Goal: Task Accomplishment & Management: Use online tool/utility

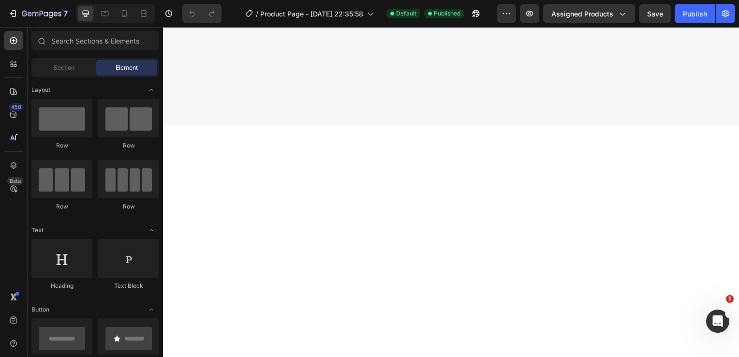
scroll to position [2284, 0]
click at [122, 15] on icon at bounding box center [124, 13] width 5 height 7
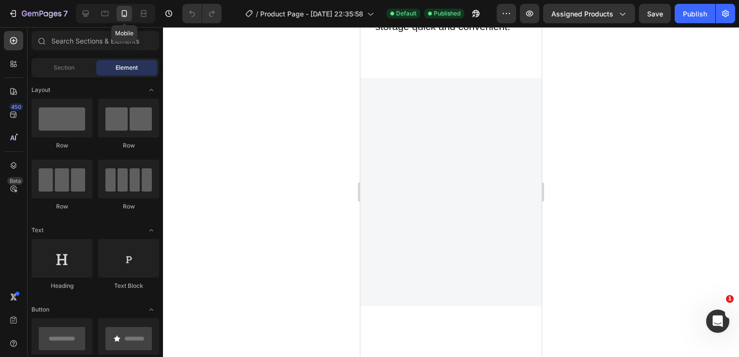
scroll to position [2267, 0]
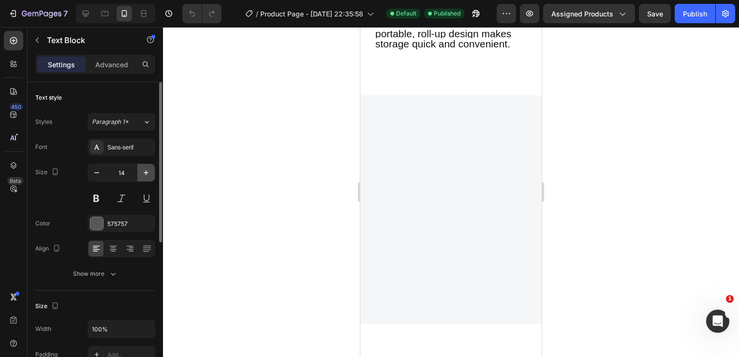
click at [145, 175] on icon "button" at bounding box center [146, 173] width 10 height 10
type input "16"
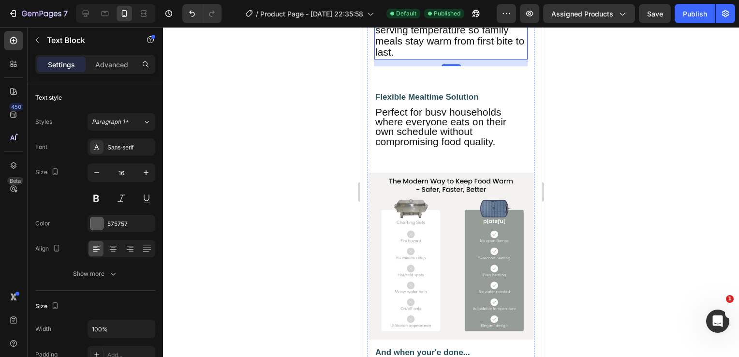
scroll to position [2449, 0]
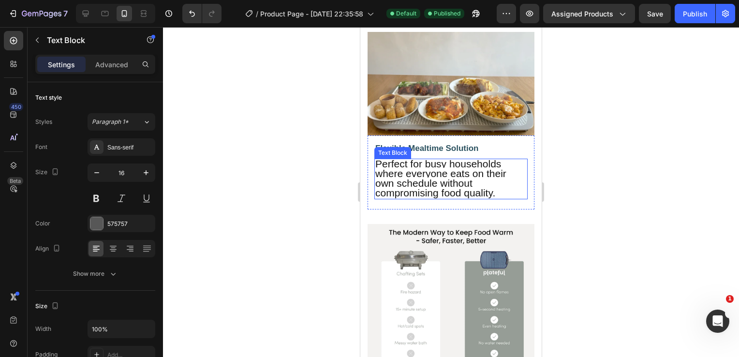
click at [428, 199] on span "Perfect for busy households where everyone eats on their own schedule without c…" at bounding box center [440, 178] width 131 height 41
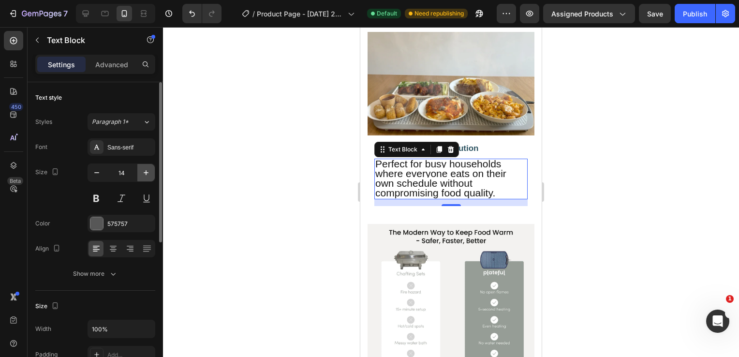
click at [147, 168] on icon "button" at bounding box center [146, 173] width 10 height 10
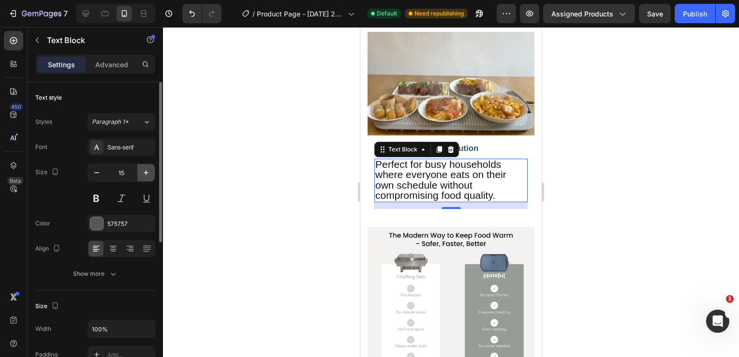
type input "16"
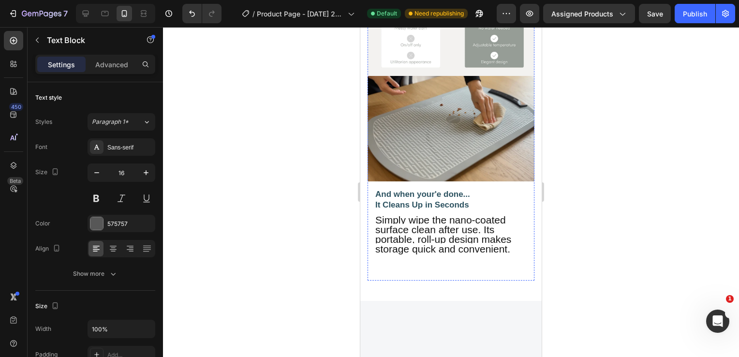
scroll to position [2769, 0]
click at [427, 254] on span "Simply wipe the nano-coated surface clean after use. Its portable, roll-up desi…" at bounding box center [443, 234] width 136 height 41
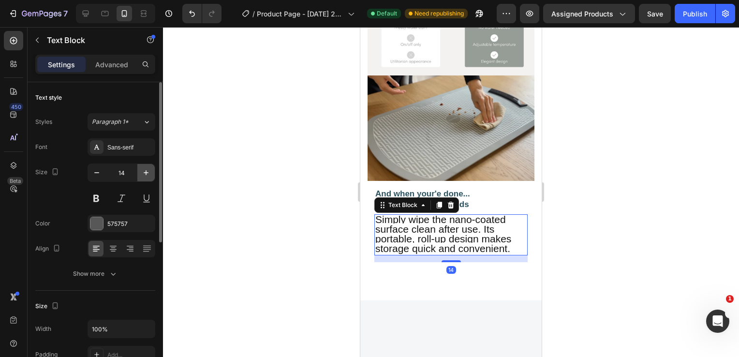
click at [145, 174] on icon "button" at bounding box center [146, 173] width 10 height 10
type input "16"
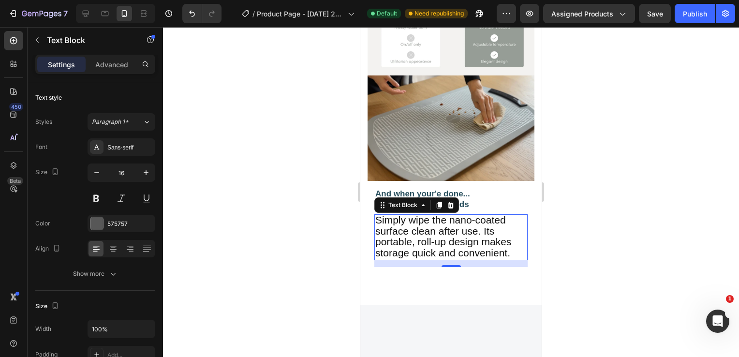
click at [288, 227] on div at bounding box center [451, 192] width 576 height 330
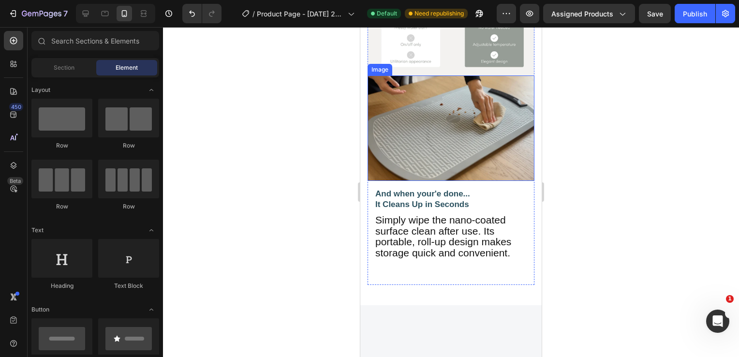
scroll to position [2689, 0]
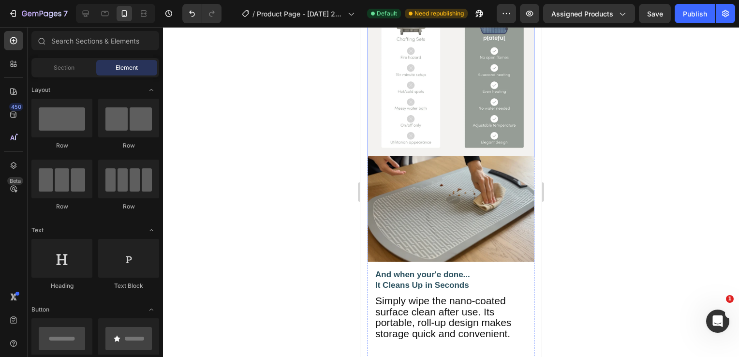
click at [412, 156] on img at bounding box center [451, 72] width 167 height 167
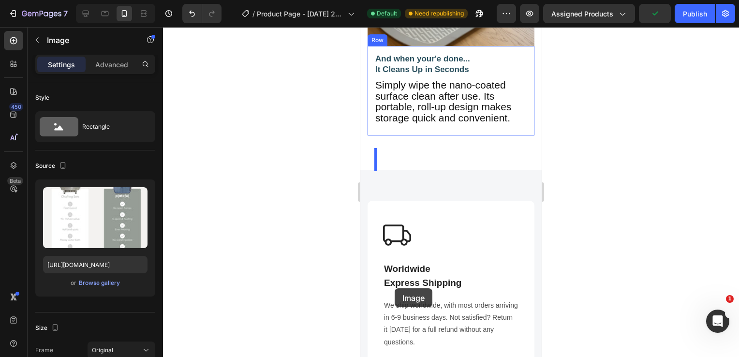
scroll to position [2920, 0]
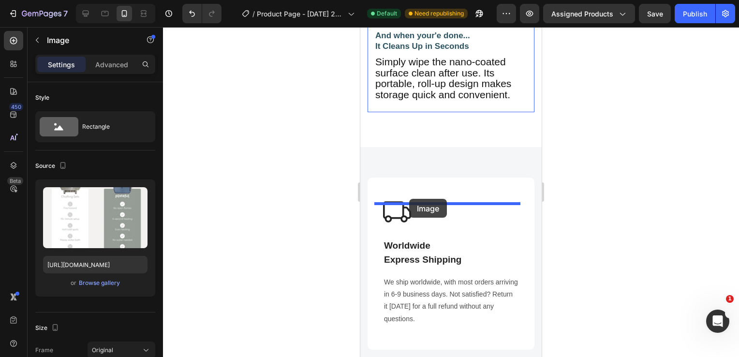
drag, startPoint x: 376, startPoint y: 80, endPoint x: 410, endPoint y: 199, distance: 123.8
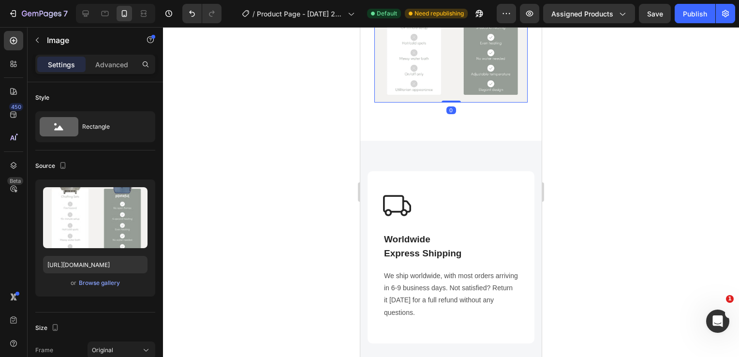
click at [307, 146] on div at bounding box center [451, 192] width 576 height 330
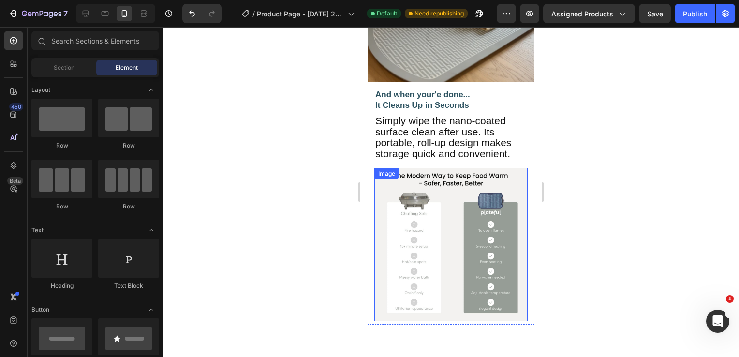
scroll to position [2618, 0]
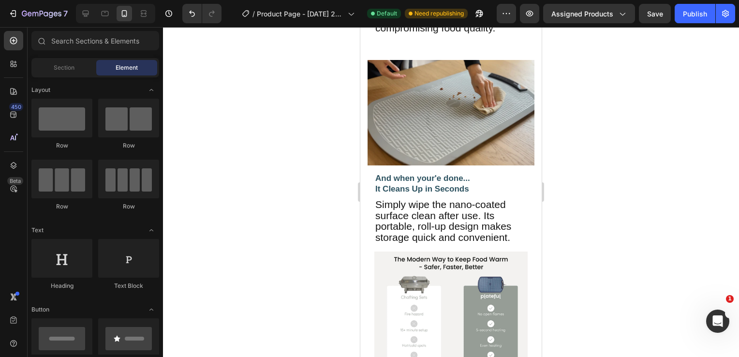
click at [286, 131] on div at bounding box center [451, 192] width 576 height 330
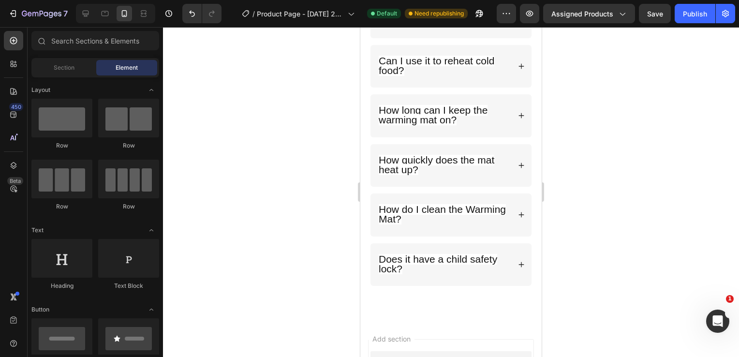
scroll to position [4629, 0]
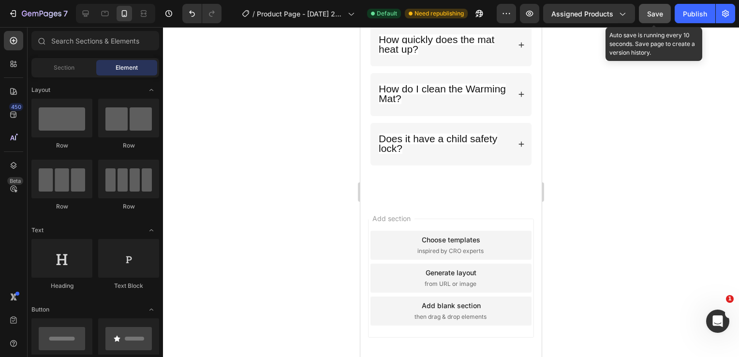
click at [657, 18] on div "Save" at bounding box center [655, 14] width 16 height 10
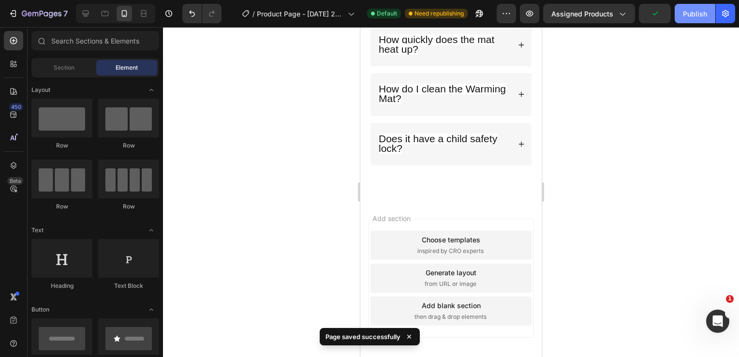
click at [692, 13] on div "Publish" at bounding box center [695, 14] width 24 height 10
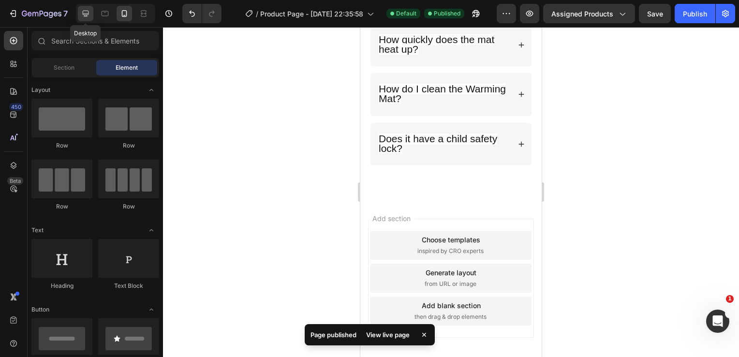
click at [87, 15] on icon at bounding box center [86, 14] width 10 height 10
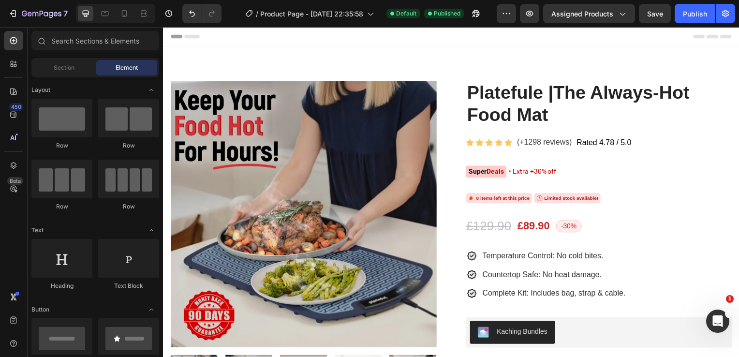
drag, startPoint x: 739, startPoint y: 314, endPoint x: 892, endPoint y: 33, distance: 319.2
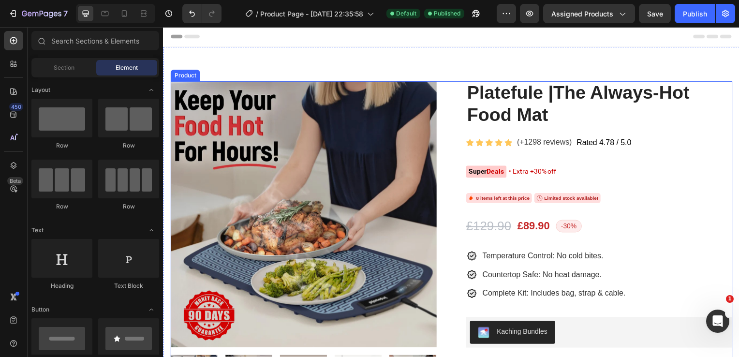
click at [452, 87] on div "Product Images Platefule |The Always-Hot Food Mat (P) Title Icon Icon Icon Icon…" at bounding box center [453, 282] width 566 height 400
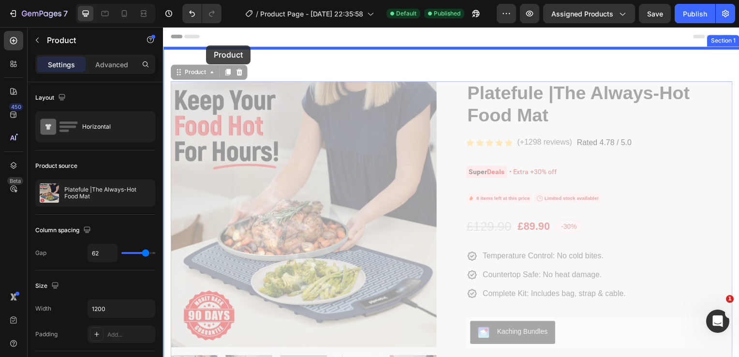
drag, startPoint x: 178, startPoint y: 75, endPoint x: 206, endPoint y: 45, distance: 41.1
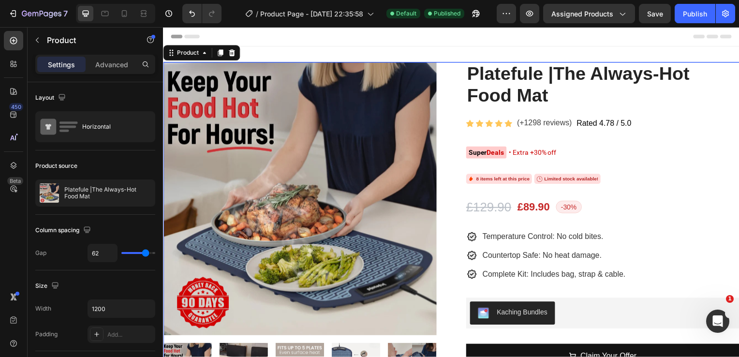
click at [442, 70] on div "Product Images Platefule |The Always-Hot Food Mat (P) Title Icon Icon Icon Icon…" at bounding box center [453, 262] width 580 height 400
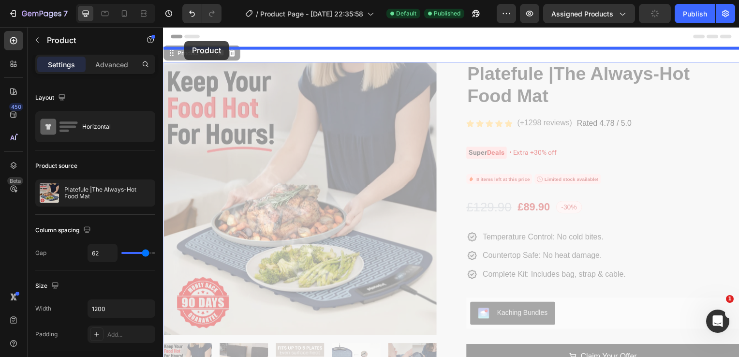
drag, startPoint x: 171, startPoint y: 55, endPoint x: 184, endPoint y: 41, distance: 19.1
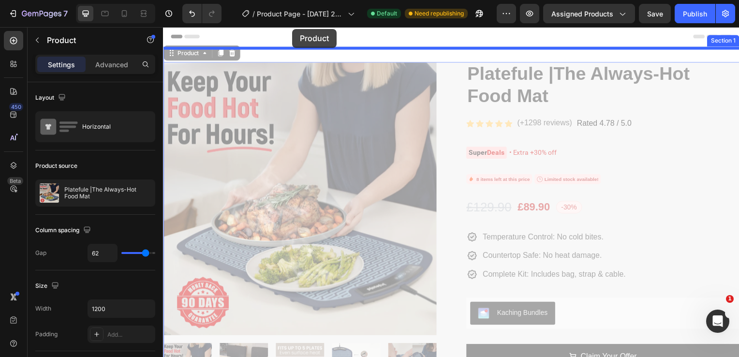
drag, startPoint x: 172, startPoint y: 54, endPoint x: 293, endPoint y: 29, distance: 123.9
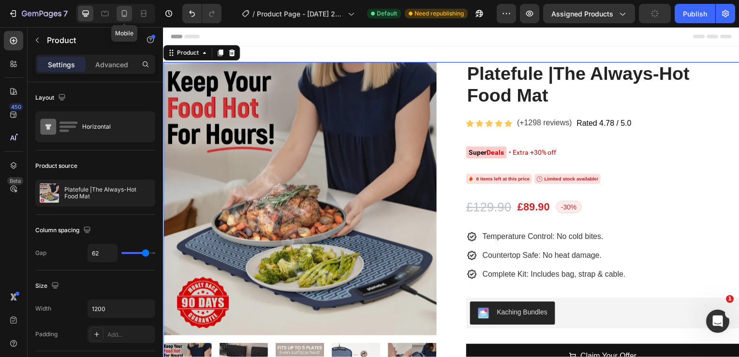
click at [128, 13] on icon at bounding box center [124, 14] width 10 height 10
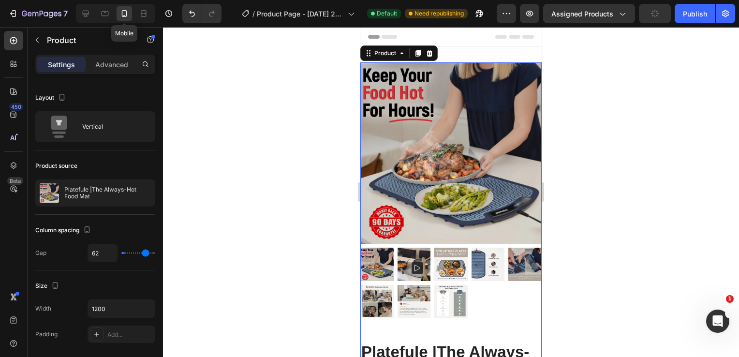
type input "0"
type input "100%"
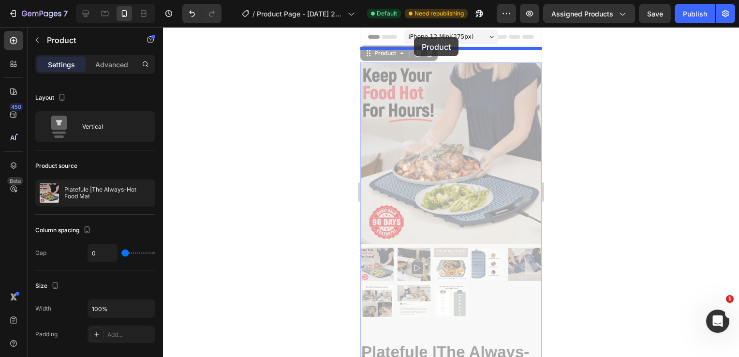
drag, startPoint x: 368, startPoint y: 55, endPoint x: 414, endPoint y: 37, distance: 48.7
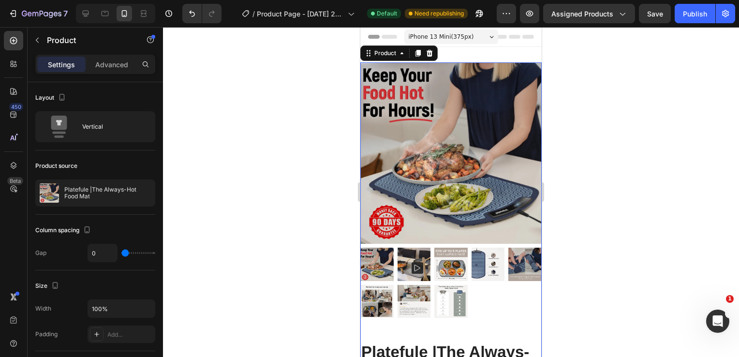
click at [259, 103] on div at bounding box center [451, 192] width 576 height 330
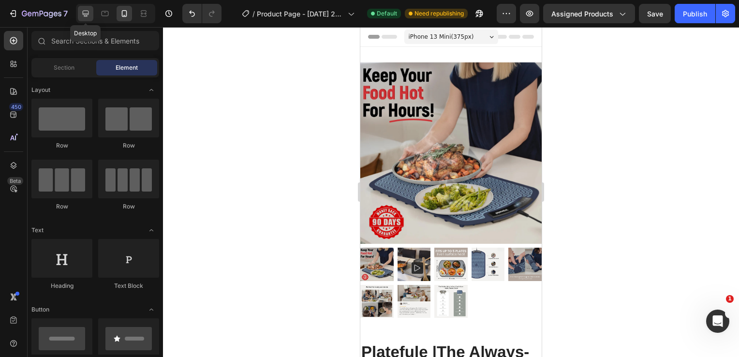
click at [85, 12] on icon at bounding box center [86, 14] width 10 height 10
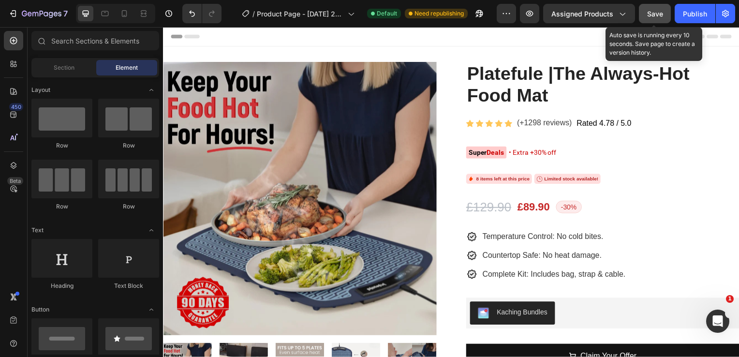
click at [658, 10] on span "Save" at bounding box center [655, 14] width 16 height 8
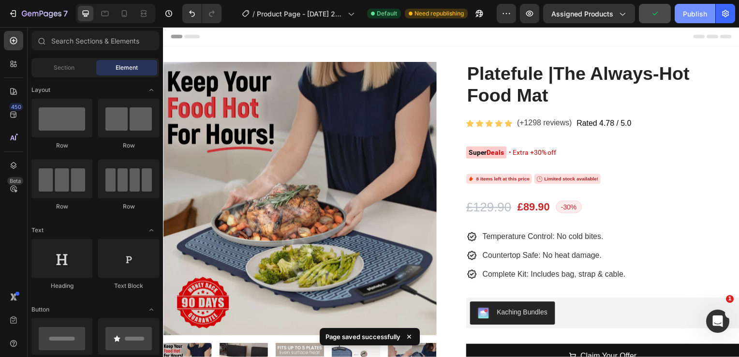
click at [689, 16] on div "Publish" at bounding box center [695, 14] width 24 height 10
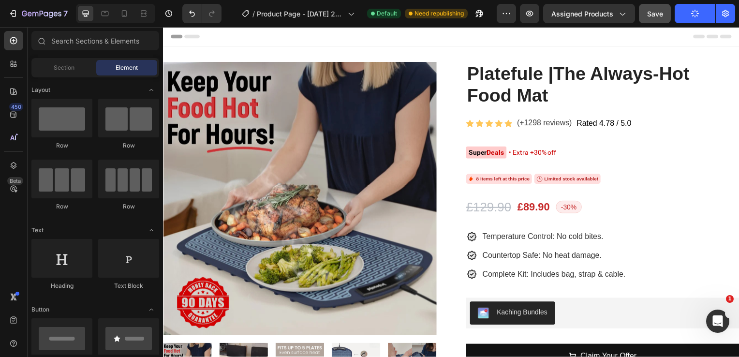
click at [175, 37] on icon at bounding box center [174, 36] width 3 height 3
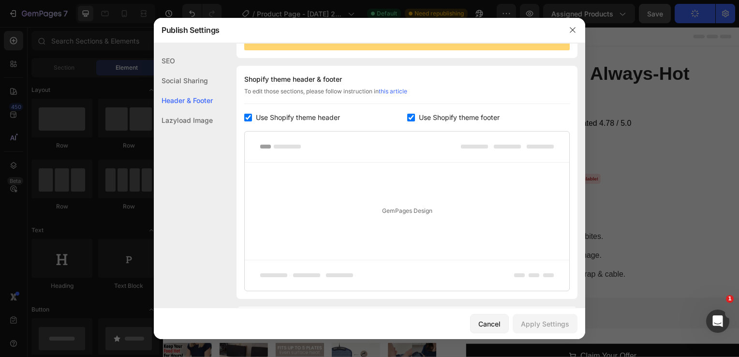
scroll to position [141, 0]
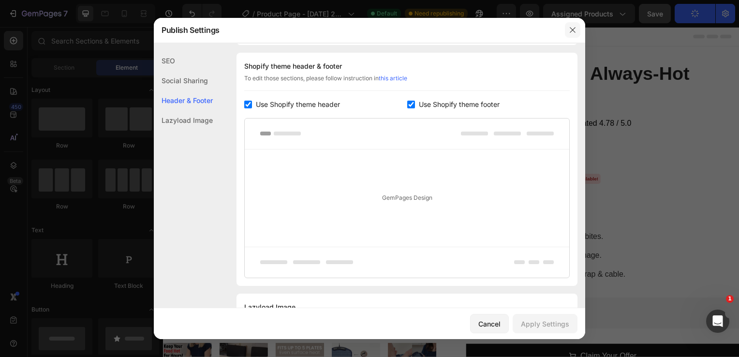
click at [573, 29] on icon "button" at bounding box center [573, 30] width 8 height 8
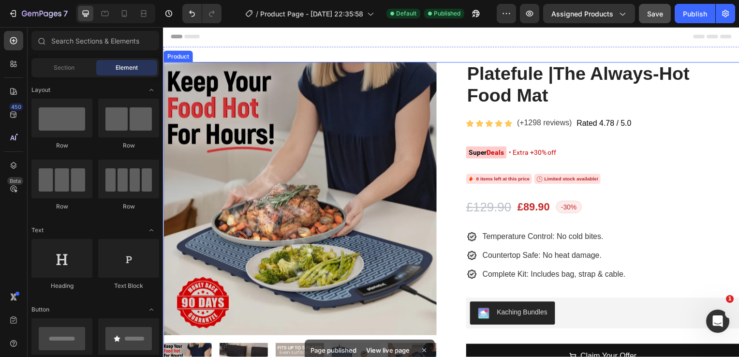
click at [445, 68] on div "Product Images Platefule |The Always-Hot Food Mat (P) Title Icon Icon Icon Icon…" at bounding box center [453, 304] width 580 height 484
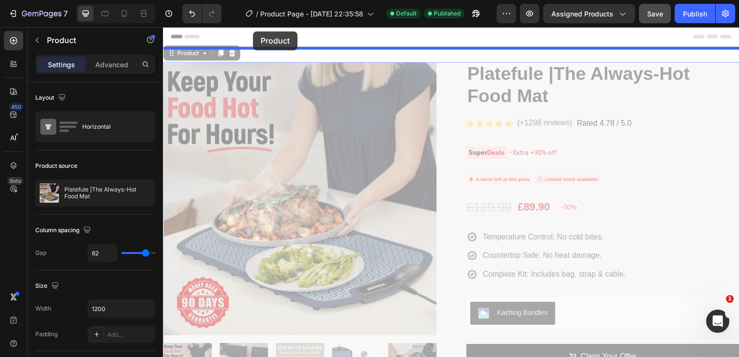
drag, startPoint x: 173, startPoint y: 56, endPoint x: 253, endPoint y: 31, distance: 84.0
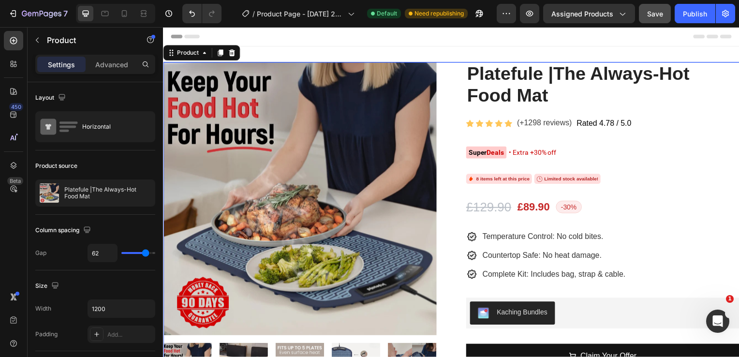
click at [323, 38] on div "Header" at bounding box center [453, 36] width 565 height 19
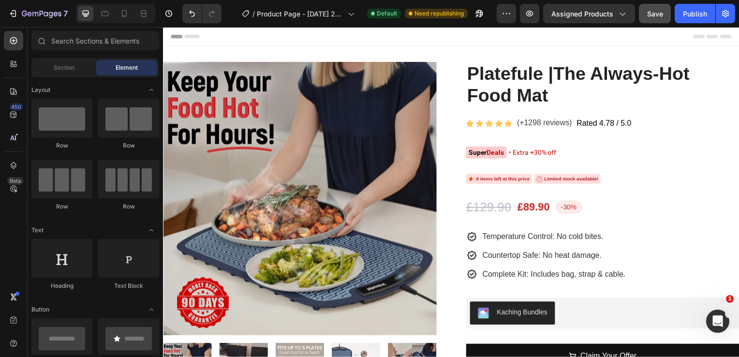
click at [297, 40] on div "Header" at bounding box center [453, 36] width 565 height 19
click at [181, 38] on span "Header" at bounding box center [191, 37] width 21 height 10
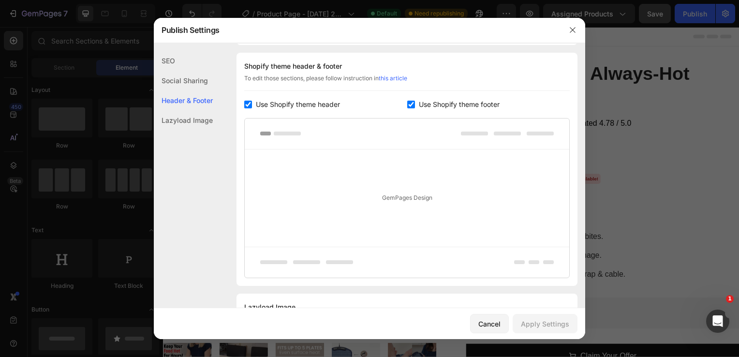
click at [248, 103] on input "checkbox" at bounding box center [248, 105] width 8 height 8
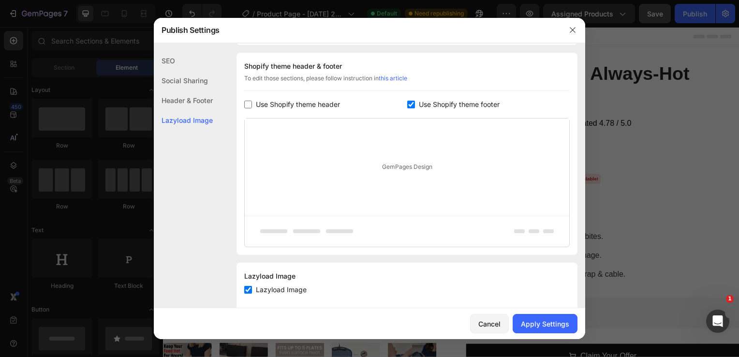
click at [249, 103] on input "checkbox" at bounding box center [248, 105] width 8 height 8
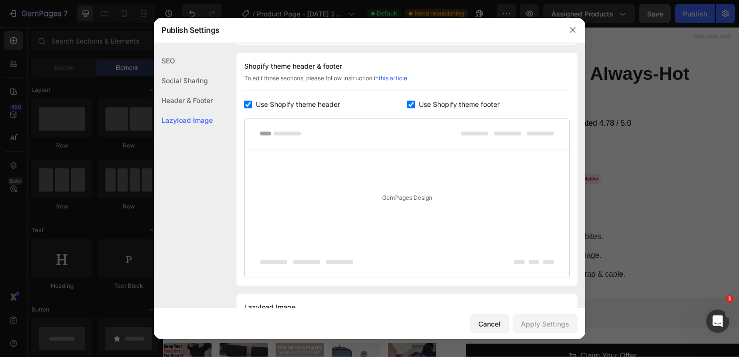
click at [250, 103] on input "checkbox" at bounding box center [248, 105] width 8 height 8
checkbox input "false"
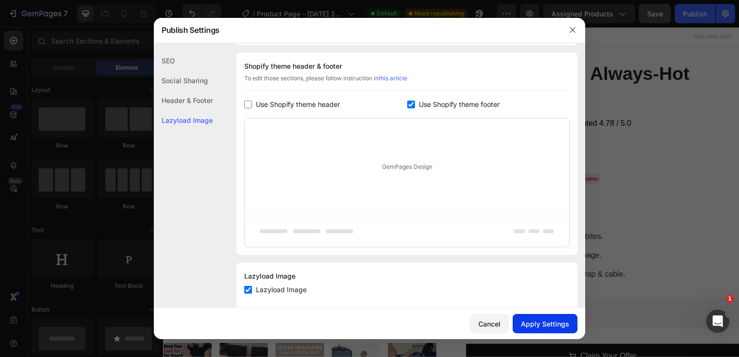
click at [544, 323] on div "Apply Settings" at bounding box center [545, 324] width 48 height 10
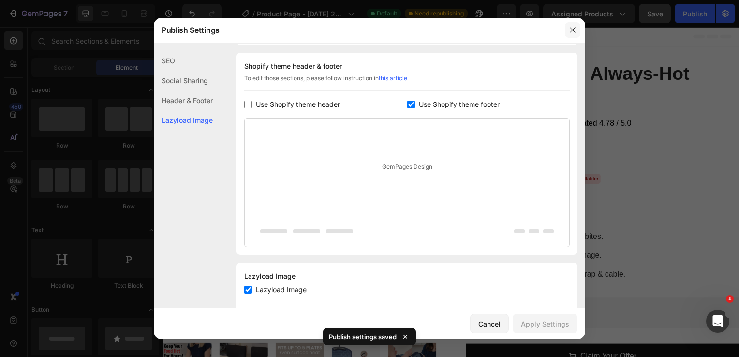
click at [573, 30] on icon "button" at bounding box center [573, 30] width 8 height 8
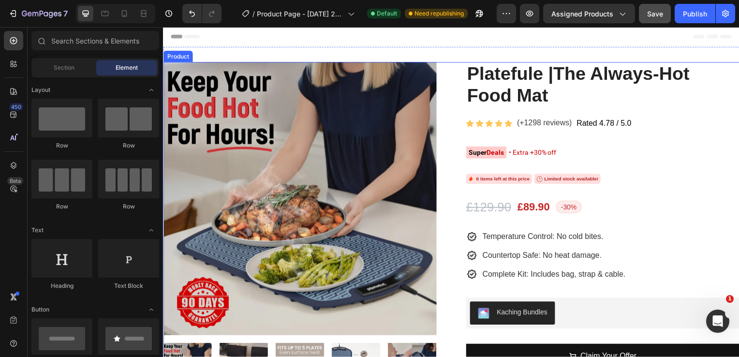
click at [443, 68] on div "Product Images Platefule |The Always-Hot Food Mat (P) Title Icon Icon Icon Icon…" at bounding box center [453, 304] width 580 height 484
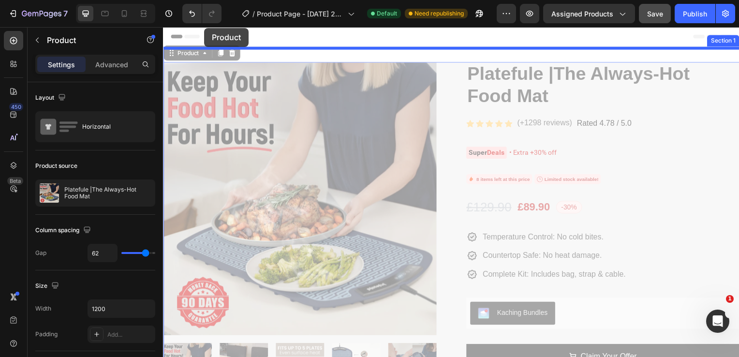
drag, startPoint x: 171, startPoint y: 57, endPoint x: 205, endPoint y: 28, distance: 43.9
drag, startPoint x: 171, startPoint y: 56, endPoint x: 245, endPoint y: 18, distance: 82.8
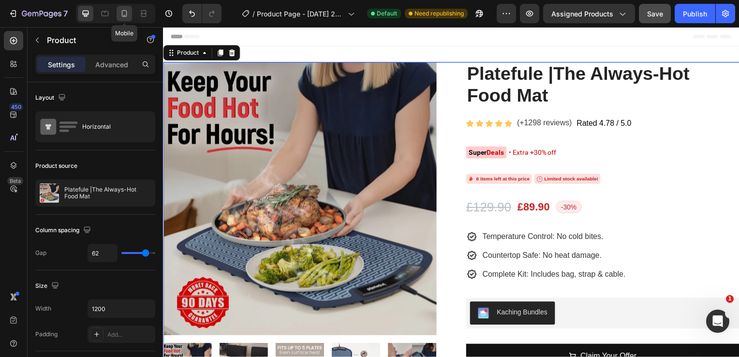
click at [126, 16] on icon at bounding box center [124, 13] width 5 height 7
type input "0"
type input "100%"
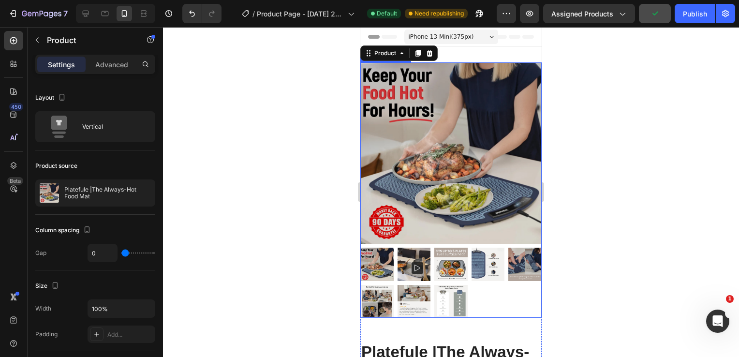
click at [462, 69] on img at bounding box center [450, 152] width 181 height 181
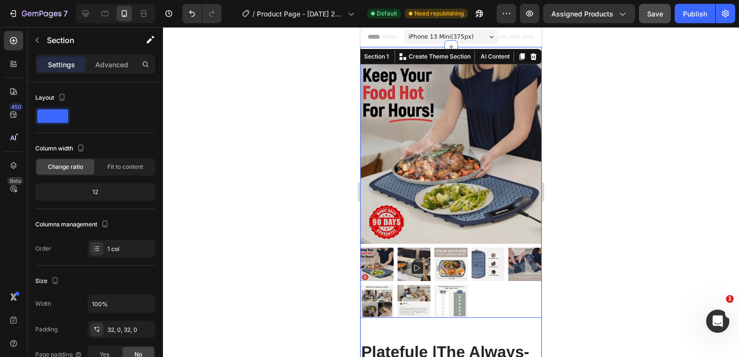
click at [423, 99] on img at bounding box center [450, 152] width 181 height 181
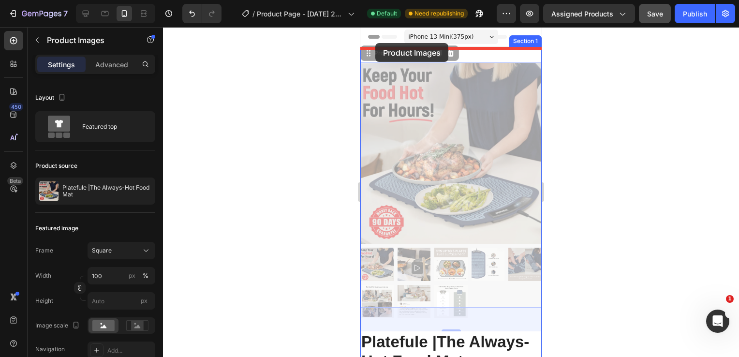
drag, startPoint x: 368, startPoint y: 57, endPoint x: 375, endPoint y: 44, distance: 14.5
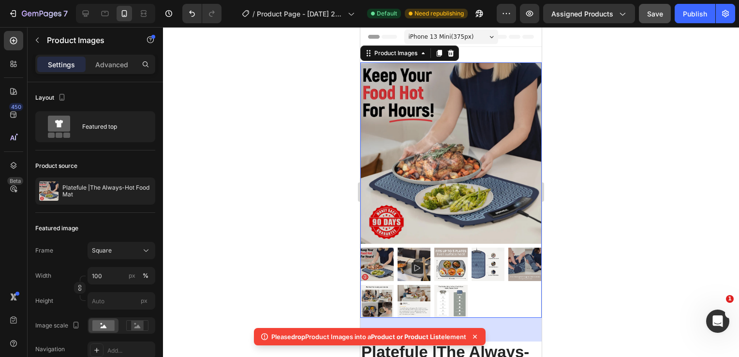
click at [474, 68] on img at bounding box center [450, 152] width 181 height 181
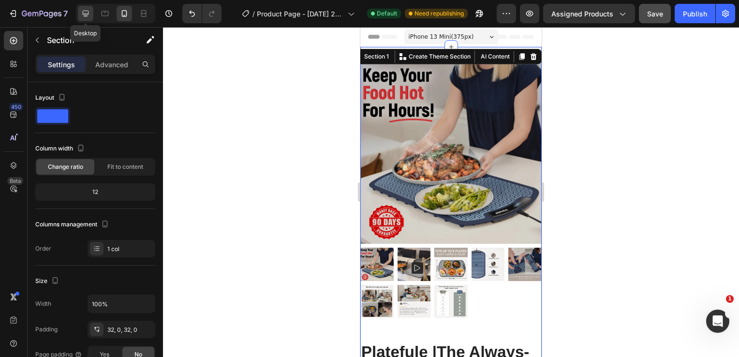
click at [87, 16] on icon at bounding box center [86, 14] width 10 height 10
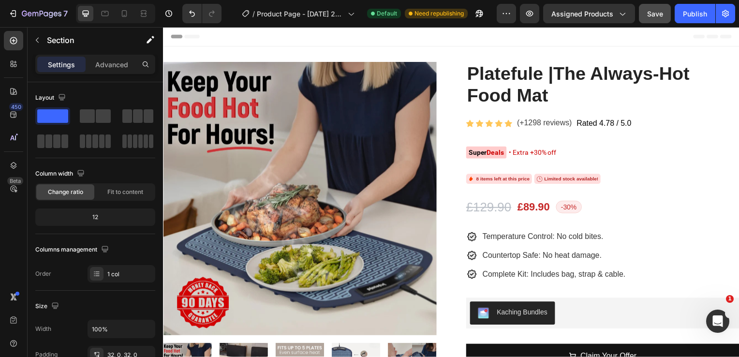
click at [189, 34] on span "Header" at bounding box center [191, 37] width 21 height 10
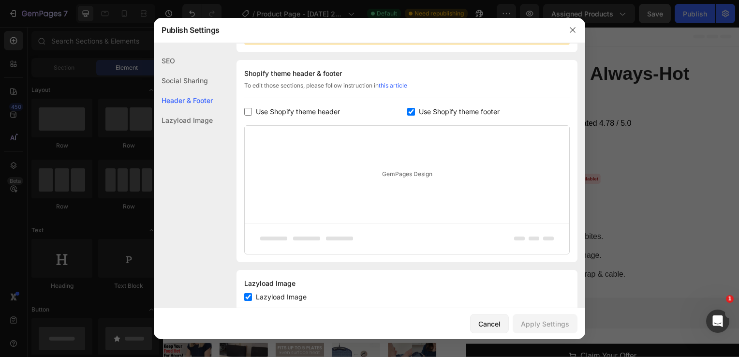
scroll to position [141, 0]
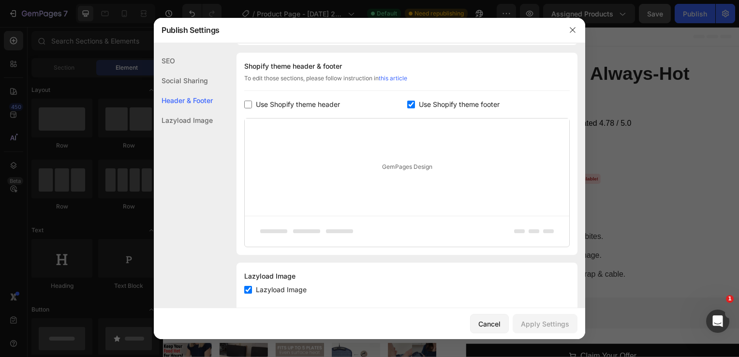
click at [248, 104] on input "checkbox" at bounding box center [248, 105] width 8 height 8
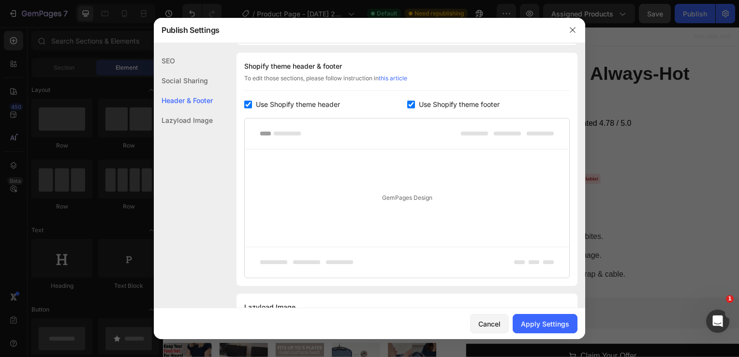
click at [252, 107] on label "Use Shopify theme header" at bounding box center [296, 105] width 88 height 12
checkbox input "false"
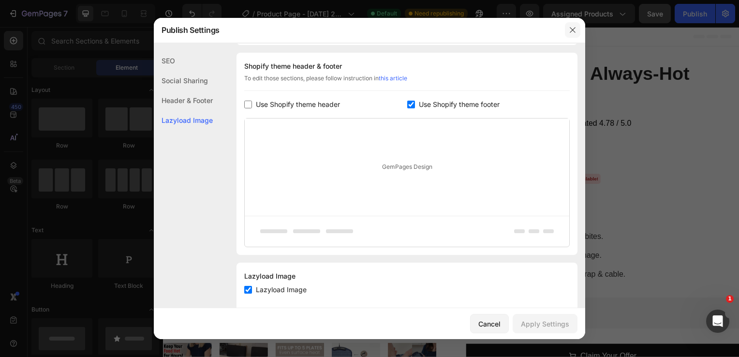
click at [576, 31] on icon "button" at bounding box center [573, 30] width 8 height 8
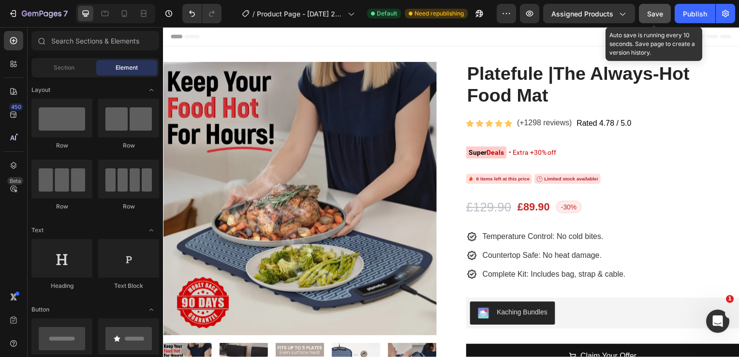
click at [657, 13] on span "Save" at bounding box center [655, 14] width 16 height 8
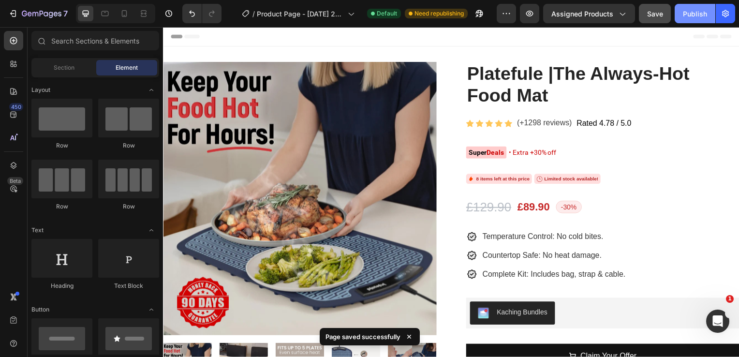
click at [687, 15] on div "Publish" at bounding box center [695, 14] width 24 height 10
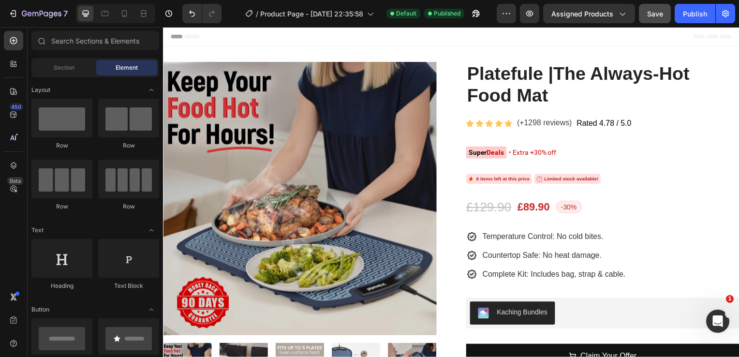
click at [321, 44] on div "Header" at bounding box center [453, 36] width 565 height 19
click at [193, 36] on span "Header" at bounding box center [191, 37] width 21 height 10
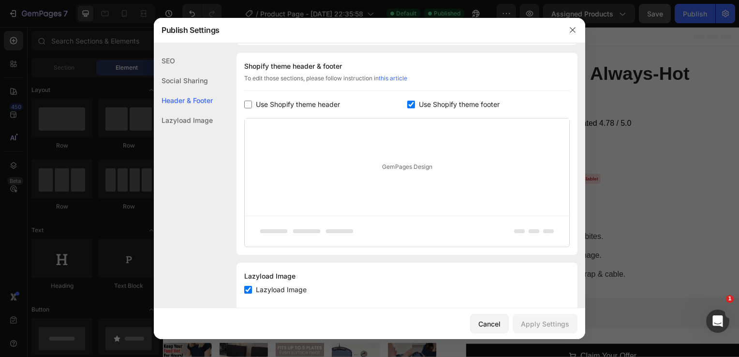
click at [248, 107] on input "checkbox" at bounding box center [248, 105] width 8 height 8
checkbox input "true"
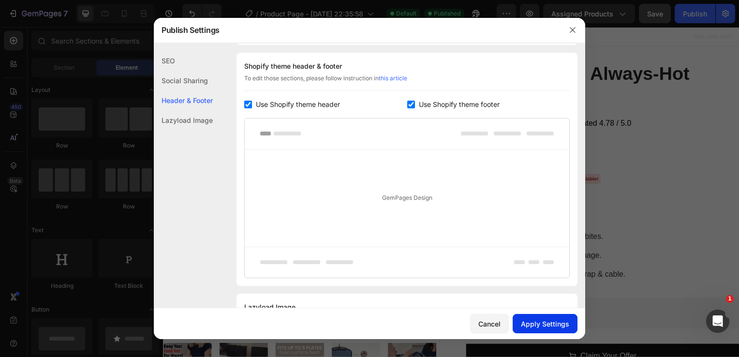
click at [545, 330] on button "Apply Settings" at bounding box center [545, 323] width 65 height 19
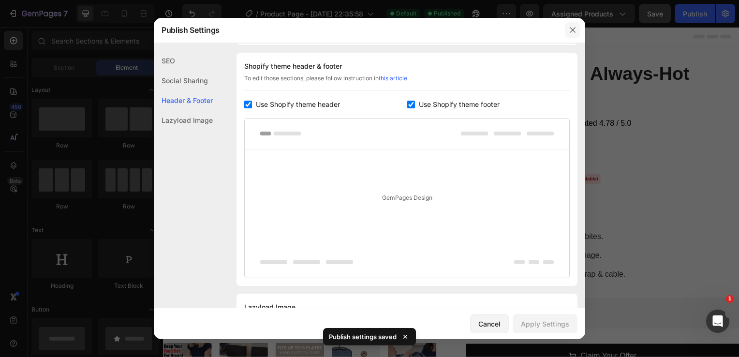
click at [571, 24] on button "button" at bounding box center [572, 29] width 15 height 15
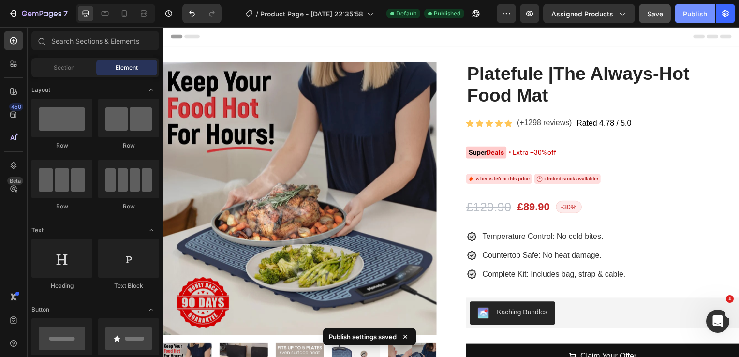
click at [688, 18] on div "Publish" at bounding box center [695, 14] width 24 height 10
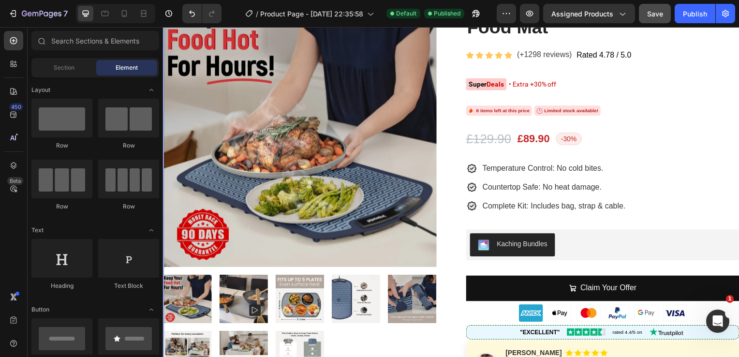
scroll to position [82, 0]
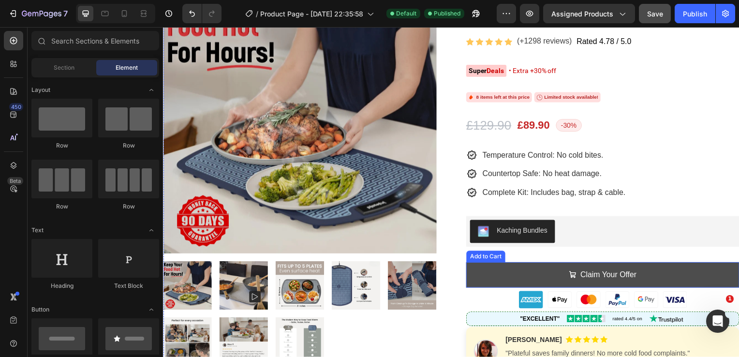
click at [490, 269] on button "Claim Your Offer" at bounding box center [605, 277] width 275 height 26
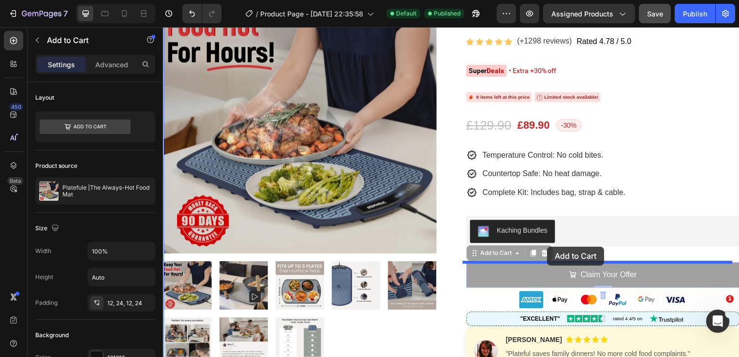
drag, startPoint x: 472, startPoint y: 257, endPoint x: 549, endPoint y: 250, distance: 76.7
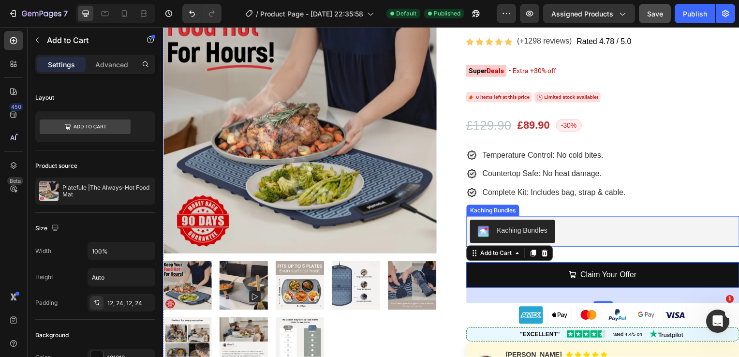
click at [579, 230] on div "Kaching Bundles" at bounding box center [605, 232] width 267 height 23
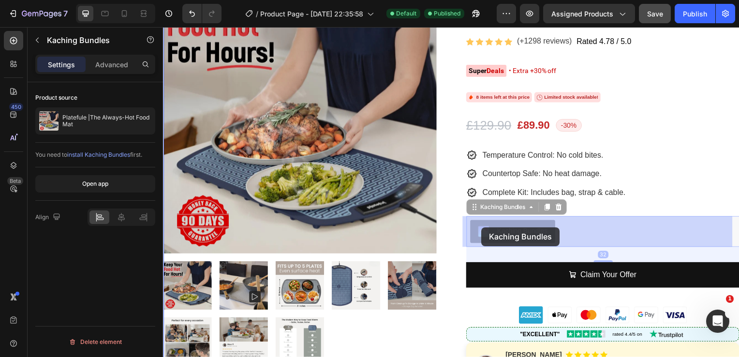
drag, startPoint x: 472, startPoint y: 209, endPoint x: 483, endPoint y: 228, distance: 21.7
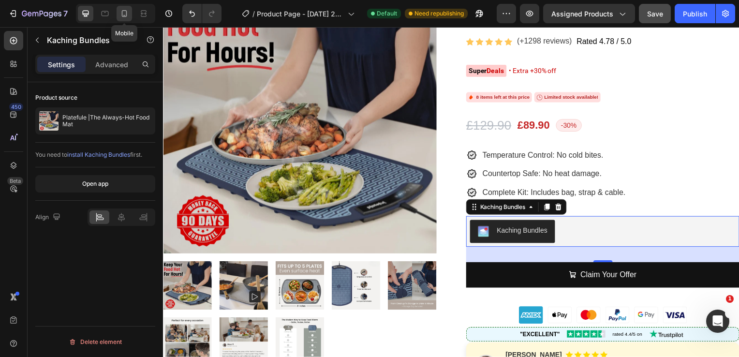
click at [124, 13] on icon at bounding box center [124, 14] width 10 height 10
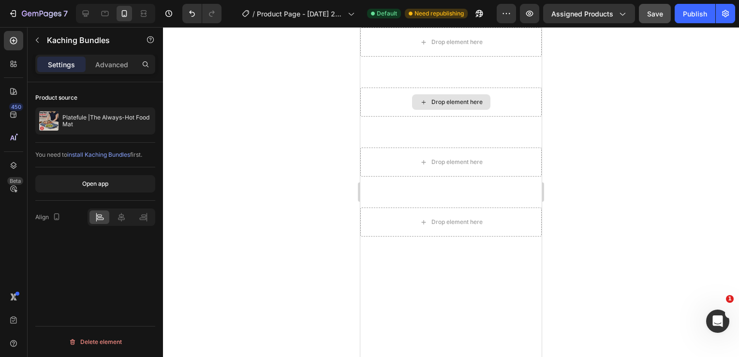
scroll to position [654, 0]
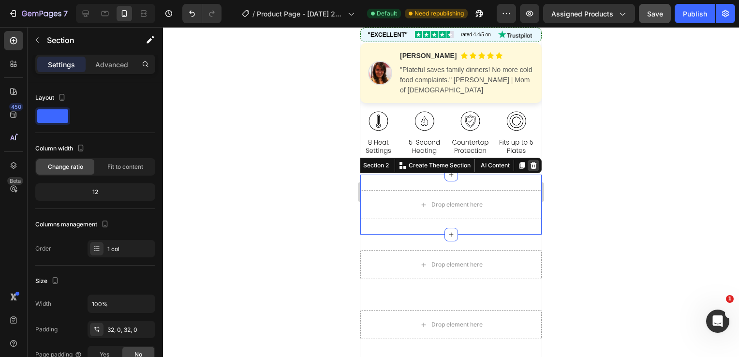
click at [530, 162] on icon at bounding box center [533, 165] width 6 height 7
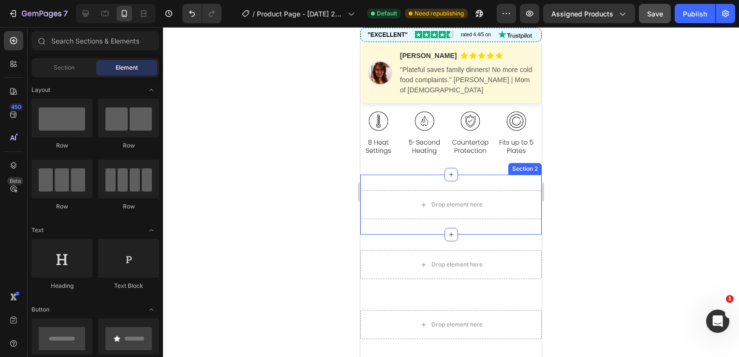
click at [432, 176] on div "Drop element here Section 2" at bounding box center [450, 205] width 181 height 60
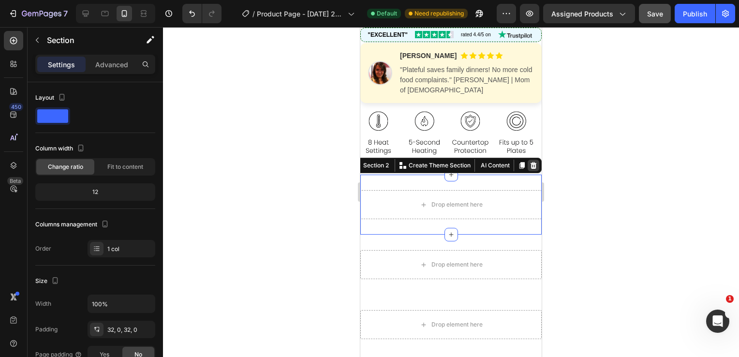
click at [530, 162] on icon at bounding box center [533, 165] width 6 height 7
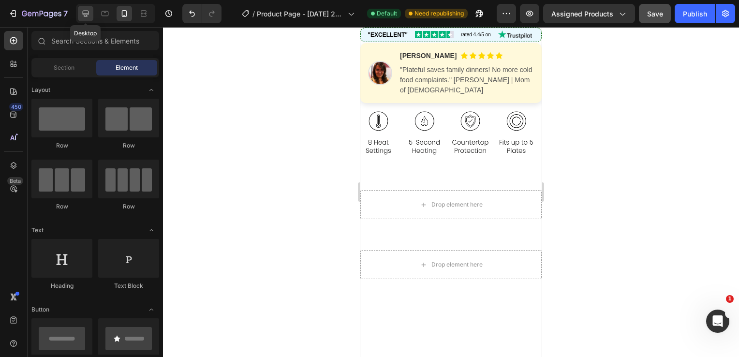
click at [81, 13] on icon at bounding box center [86, 14] width 10 height 10
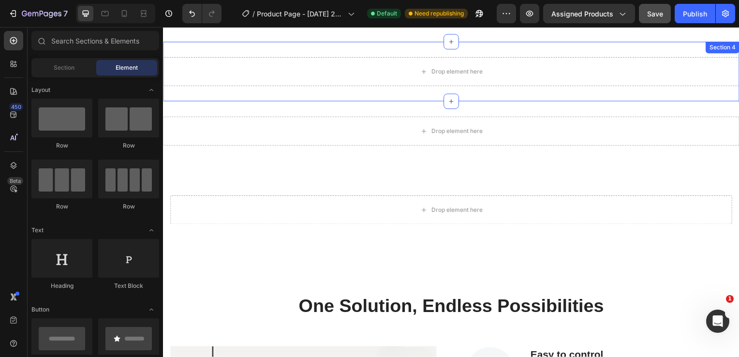
click at [345, 54] on div "Drop element here Section 4" at bounding box center [453, 72] width 580 height 60
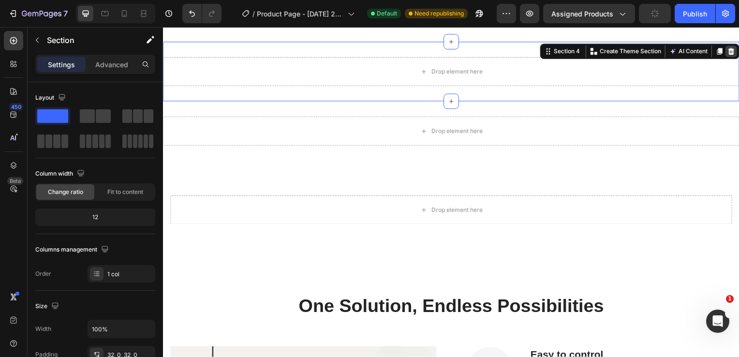
click at [732, 52] on icon at bounding box center [735, 51] width 6 height 7
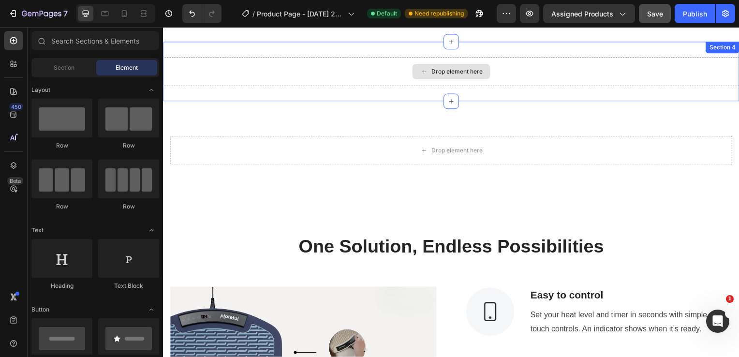
click at [548, 66] on div "Drop element here" at bounding box center [453, 72] width 580 height 29
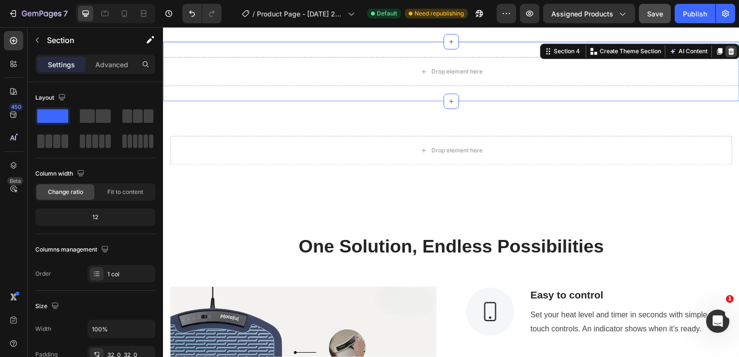
click at [731, 51] on icon at bounding box center [735, 52] width 8 height 8
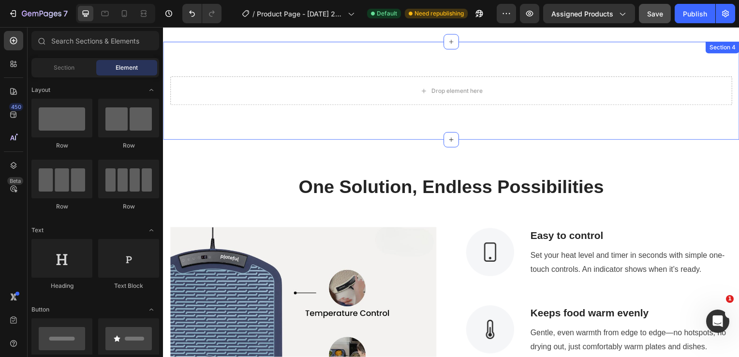
click at [601, 76] on div "Drop element here Section 4" at bounding box center [453, 91] width 580 height 99
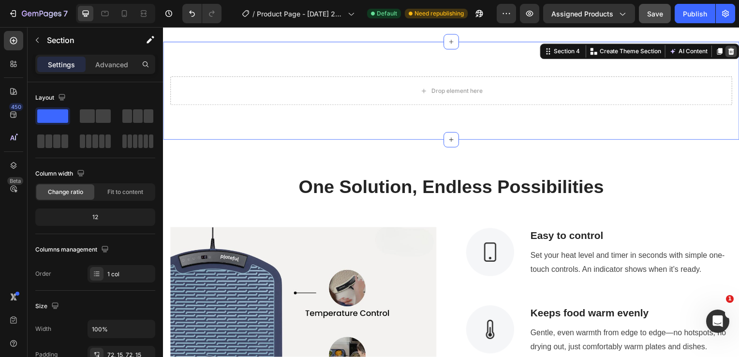
click at [729, 56] on div at bounding box center [735, 52] width 12 height 12
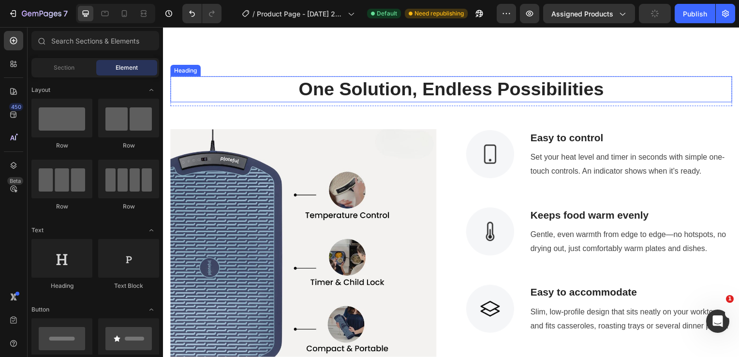
scroll to position [554, 0]
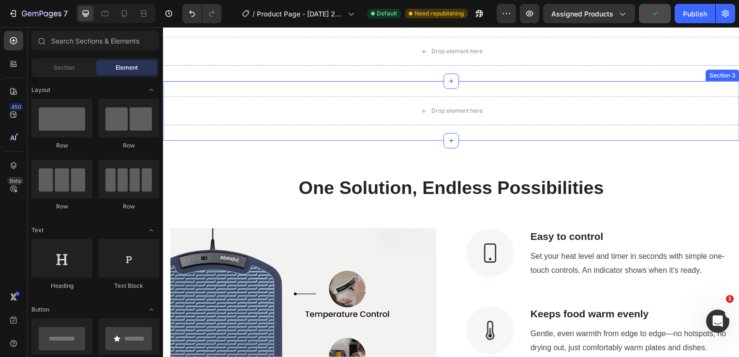
click at [586, 87] on div "Drop element here Section 3" at bounding box center [453, 112] width 580 height 60
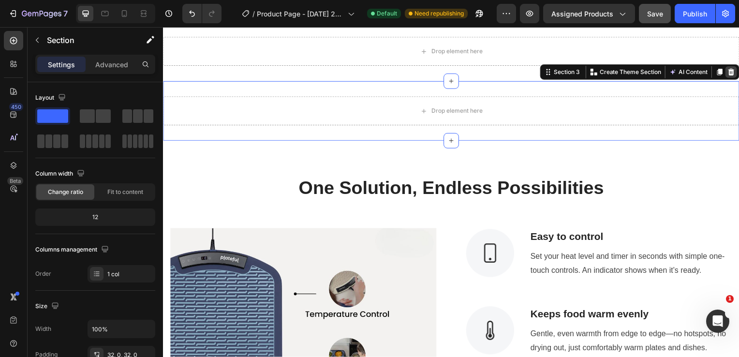
click at [731, 69] on icon at bounding box center [735, 73] width 8 height 8
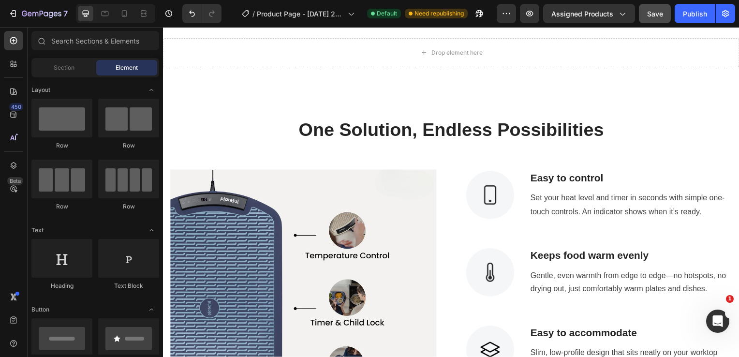
scroll to position [401, 0]
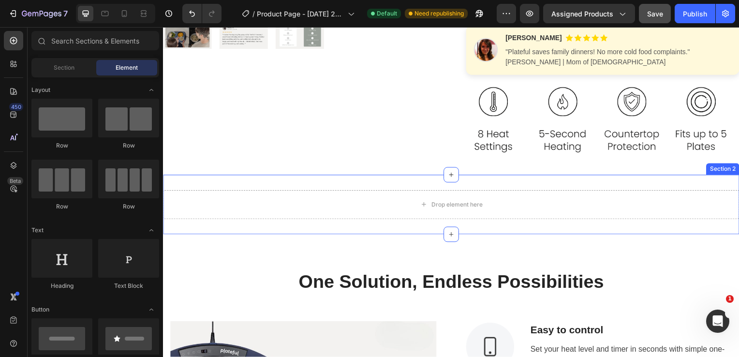
click at [559, 178] on div "Drop element here Section 2" at bounding box center [453, 206] width 580 height 60
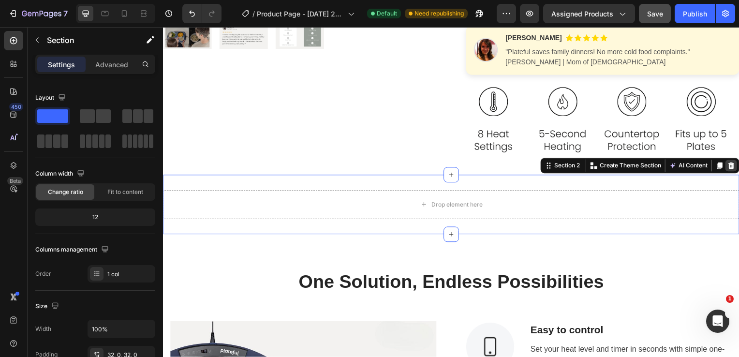
click at [732, 168] on icon at bounding box center [735, 166] width 6 height 7
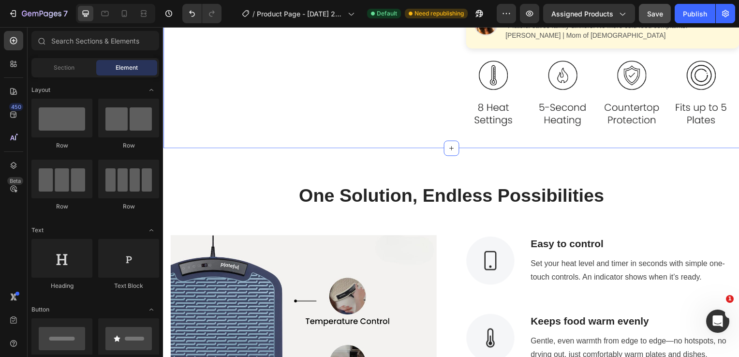
scroll to position [435, 0]
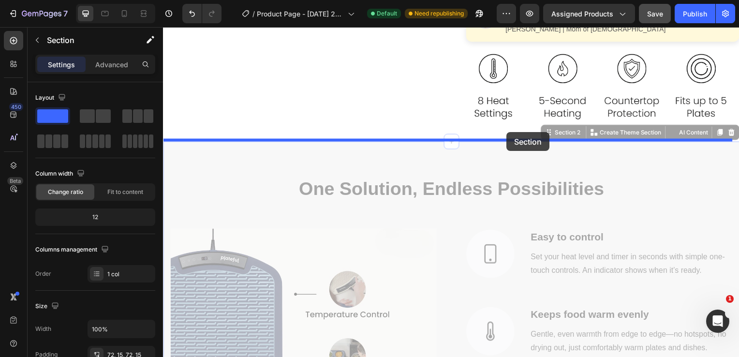
drag, startPoint x: 543, startPoint y: 134, endPoint x: 508, endPoint y: 134, distance: 34.8
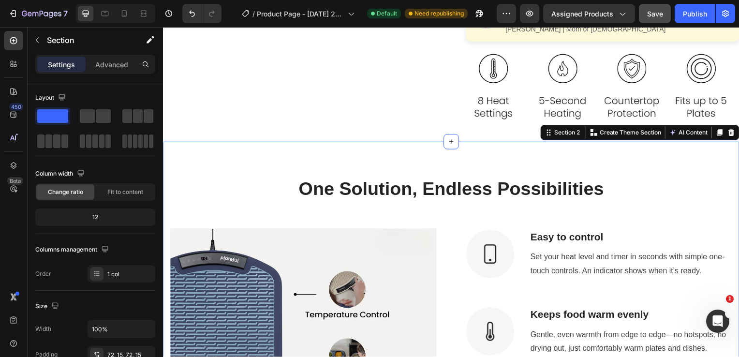
click at [241, 172] on div "One Solution, Endless Possibilities Heading Row Image Image Easy to control Tex…" at bounding box center [453, 346] width 580 height 407
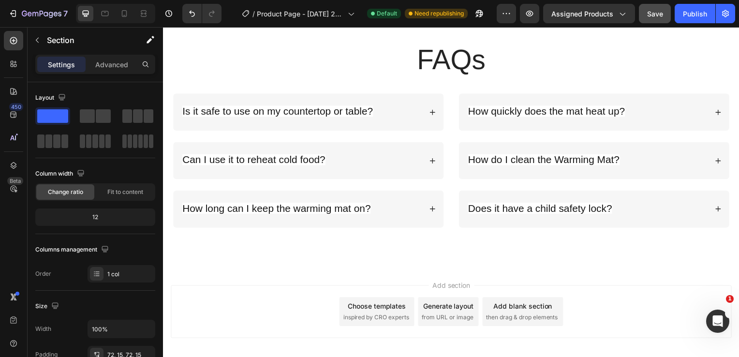
scroll to position [4092, 0]
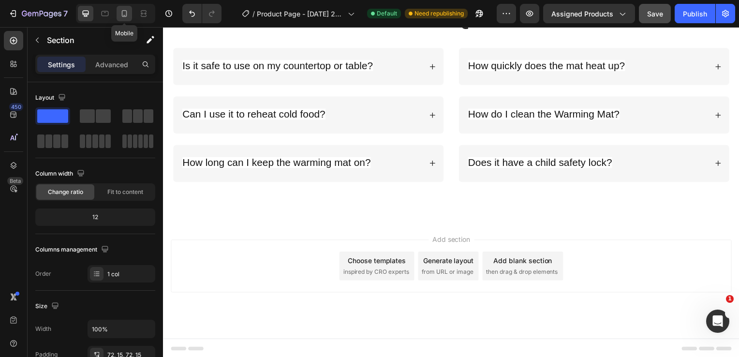
click at [126, 13] on icon at bounding box center [124, 13] width 5 height 7
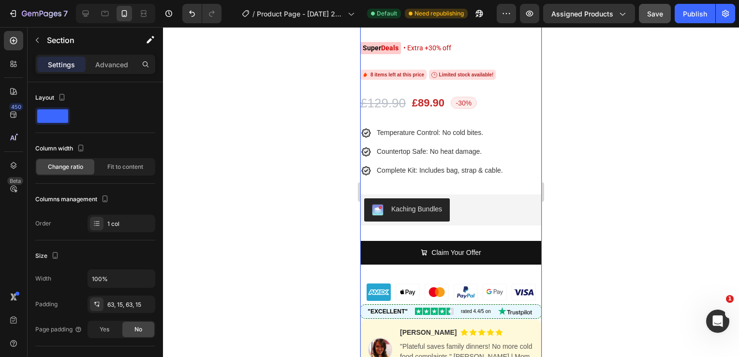
scroll to position [429, 0]
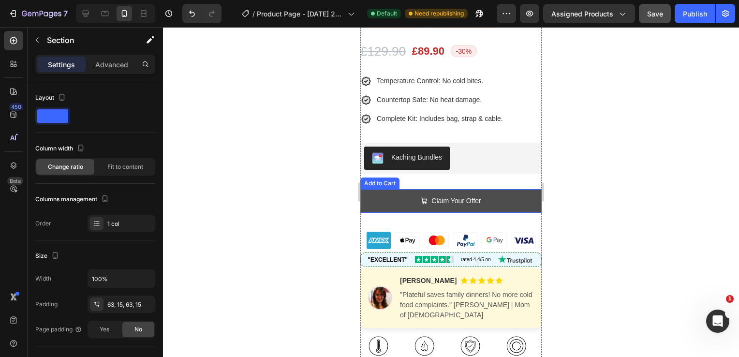
click at [396, 189] on button "Claim Your Offer" at bounding box center [450, 201] width 181 height 24
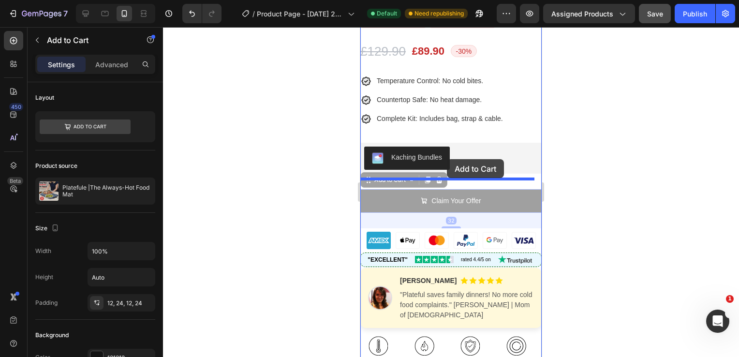
drag, startPoint x: 369, startPoint y: 170, endPoint x: 447, endPoint y: 159, distance: 78.2
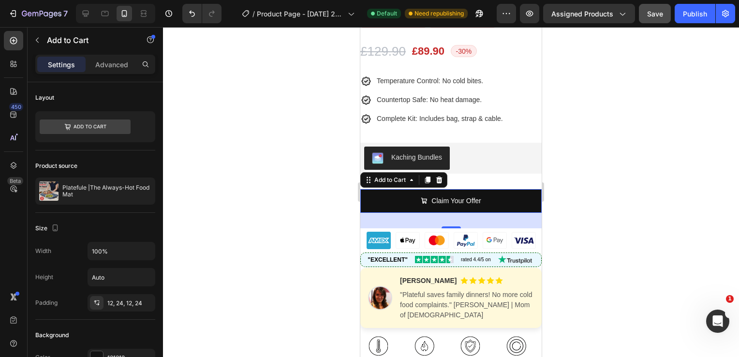
click at [300, 157] on div at bounding box center [451, 192] width 576 height 330
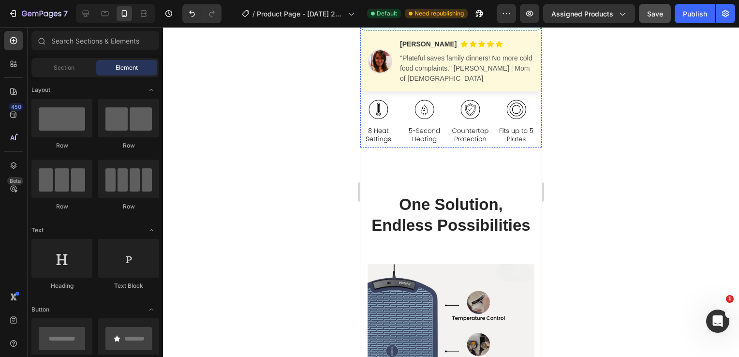
scroll to position [673, 0]
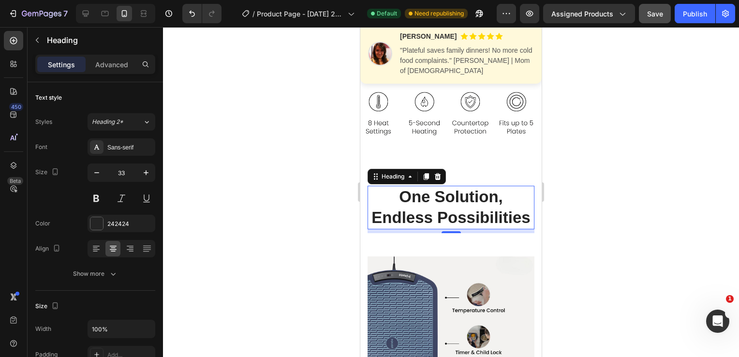
click at [279, 136] on div at bounding box center [451, 192] width 576 height 330
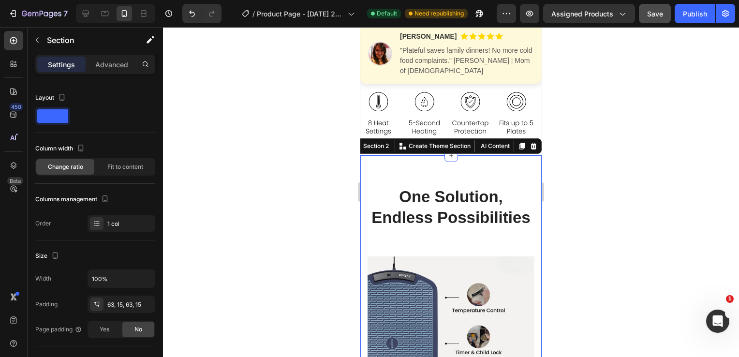
click at [288, 173] on div at bounding box center [451, 192] width 576 height 330
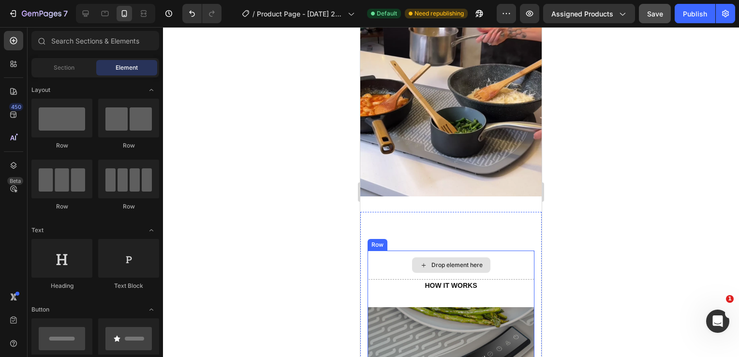
scroll to position [1545, 0]
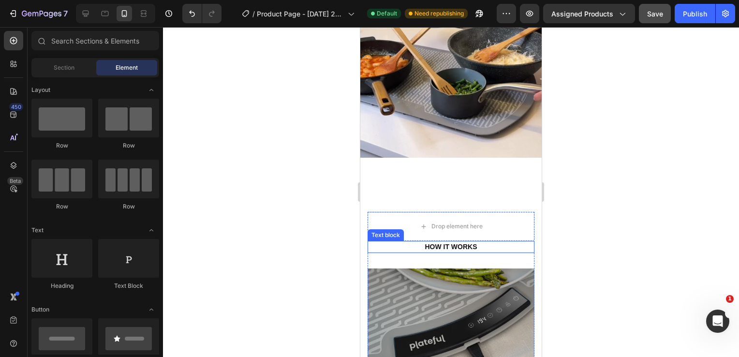
click at [411, 242] on p "HOW IT WORKS" at bounding box center [450, 247] width 165 height 10
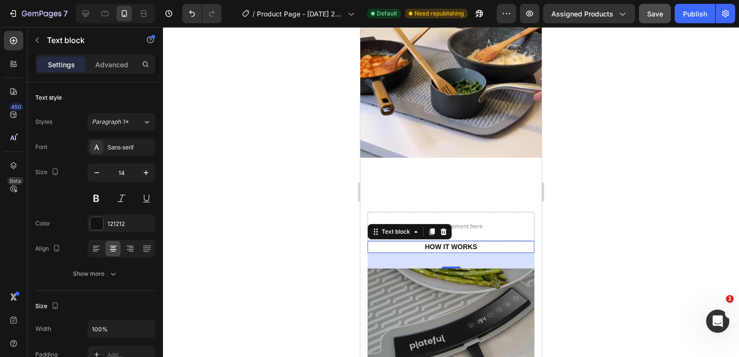
click at [315, 215] on div at bounding box center [451, 192] width 576 height 330
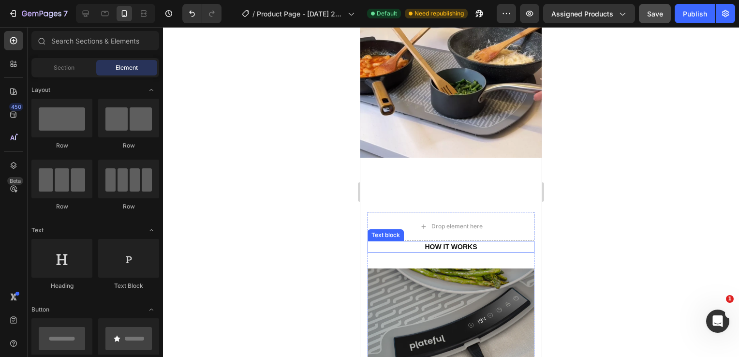
click at [431, 242] on p "HOW IT WORKS" at bounding box center [450, 247] width 165 height 10
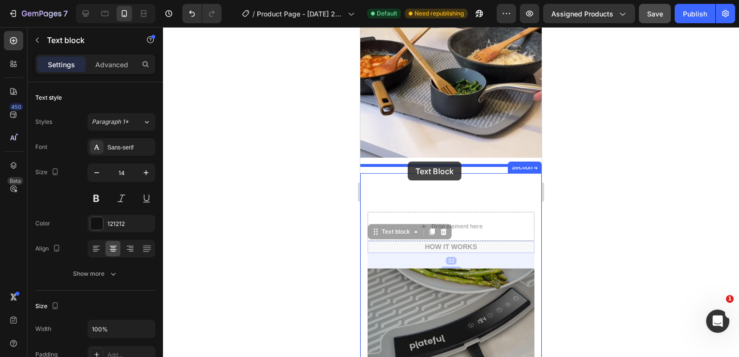
drag, startPoint x: 376, startPoint y: 224, endPoint x: 408, endPoint y: 162, distance: 70.3
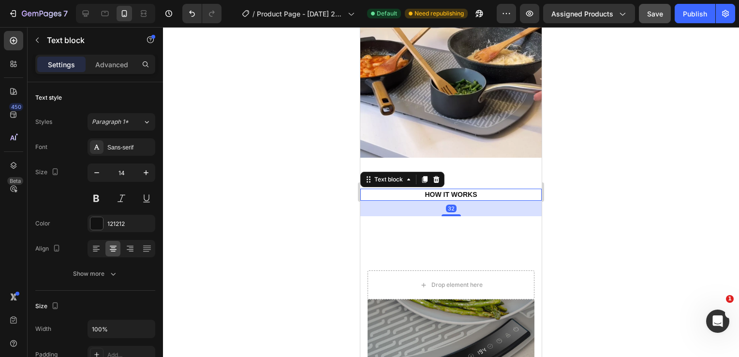
click at [277, 171] on div at bounding box center [451, 192] width 576 height 330
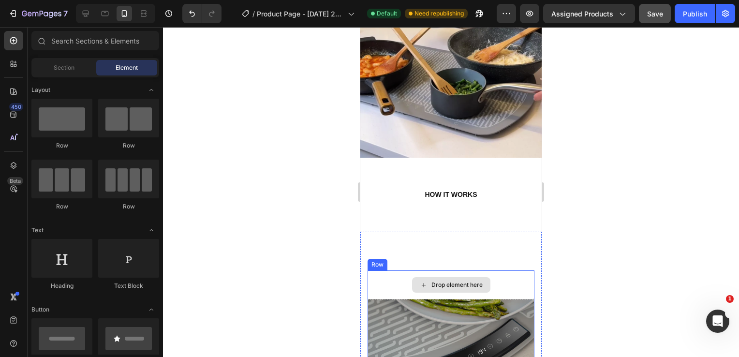
scroll to position [1650, 0]
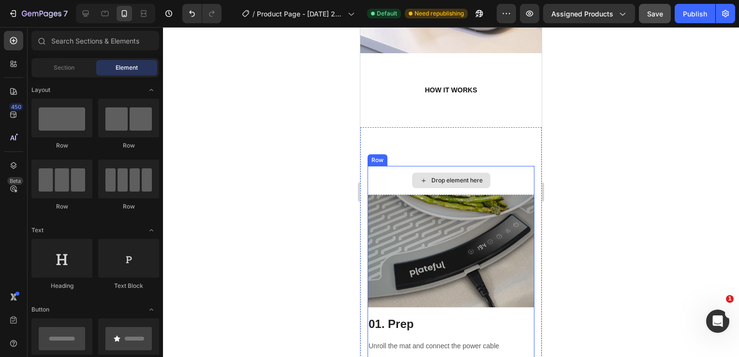
click at [375, 167] on div "Drop element here" at bounding box center [451, 180] width 167 height 29
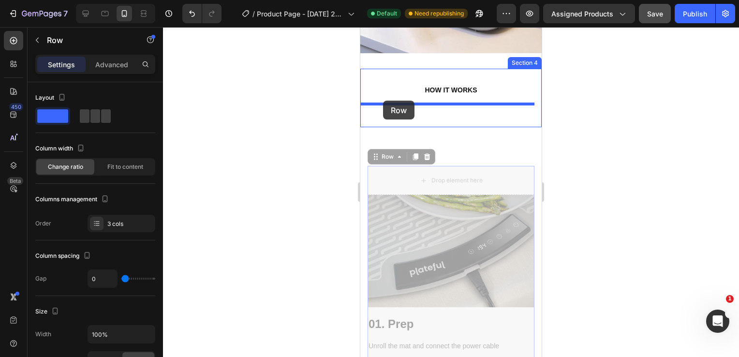
drag, startPoint x: 374, startPoint y: 151, endPoint x: 383, endPoint y: 101, distance: 51.0
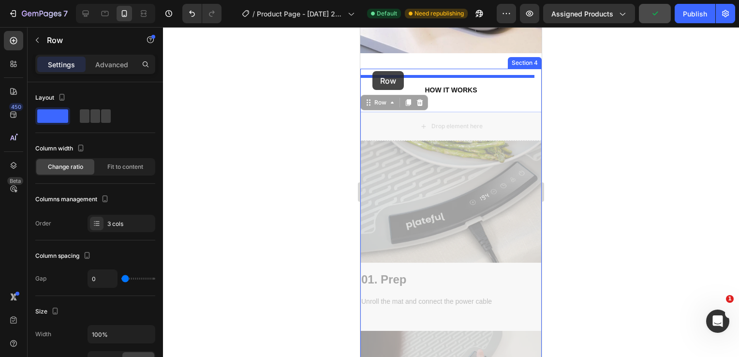
drag, startPoint x: 368, startPoint y: 96, endPoint x: 372, endPoint y: 71, distance: 25.0
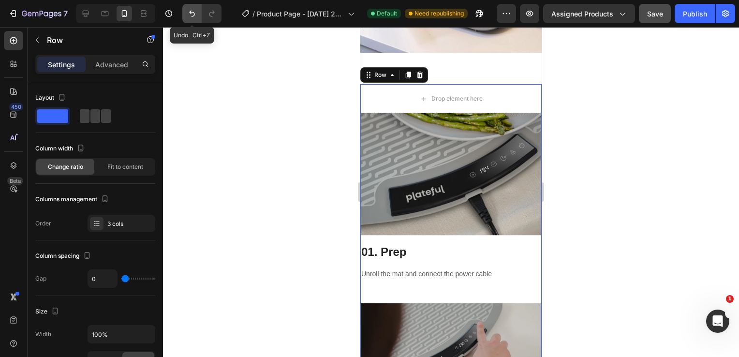
click at [196, 14] on icon "Undo/Redo" at bounding box center [192, 14] width 10 height 10
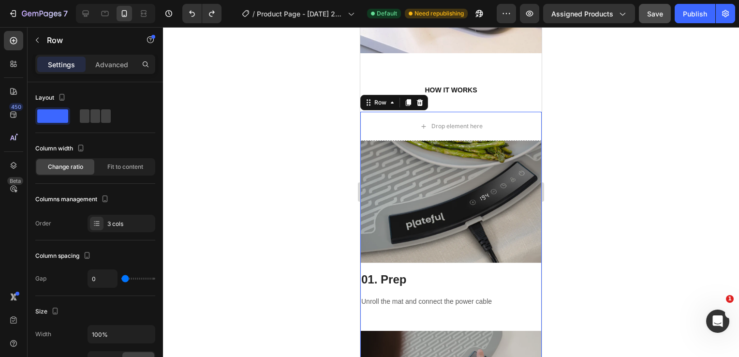
click at [295, 148] on div at bounding box center [451, 192] width 576 height 330
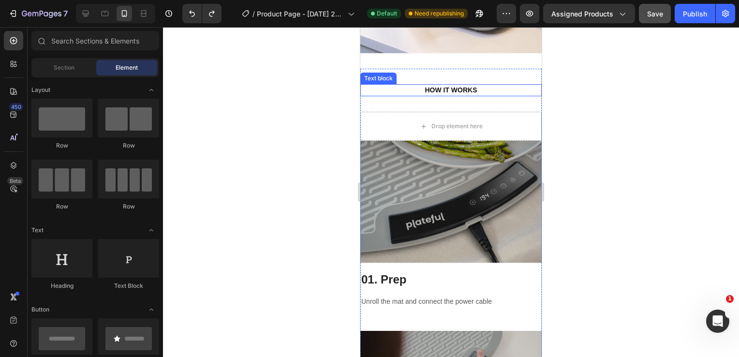
click at [460, 85] on p "HOW IT WORKS" at bounding box center [450, 90] width 179 height 10
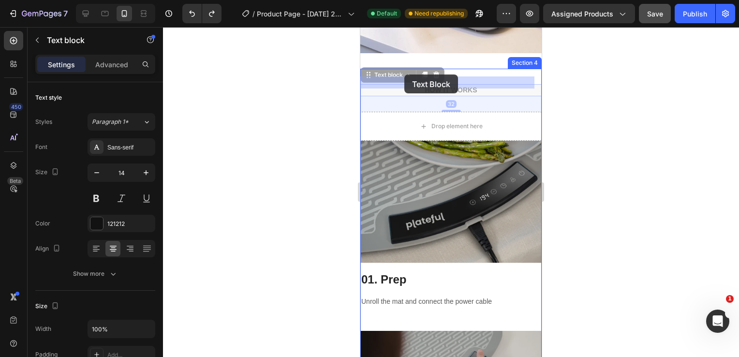
drag, startPoint x: 369, startPoint y: 67, endPoint x: 404, endPoint y: 74, distance: 36.1
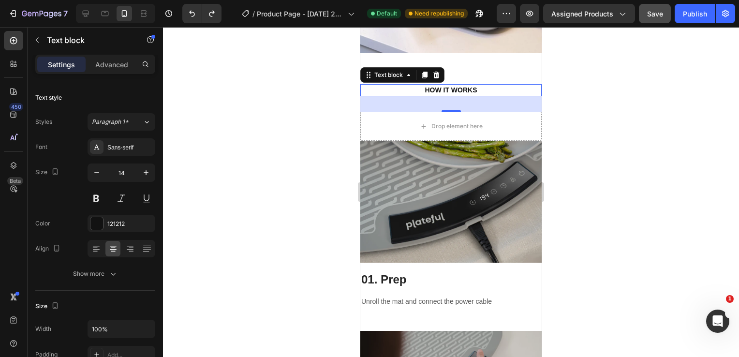
click at [304, 90] on div at bounding box center [451, 192] width 576 height 330
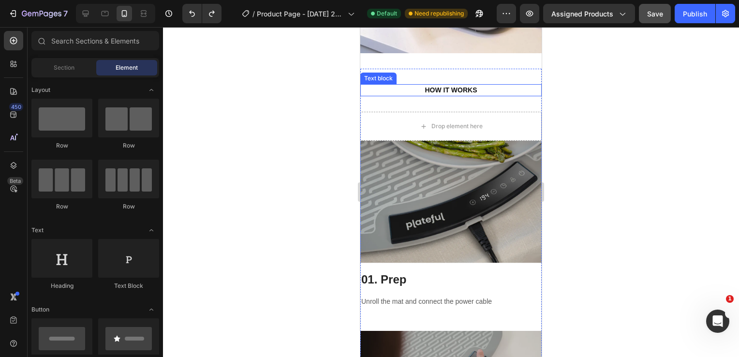
click at [425, 85] on p "HOW IT WORKS" at bounding box center [450, 90] width 179 height 10
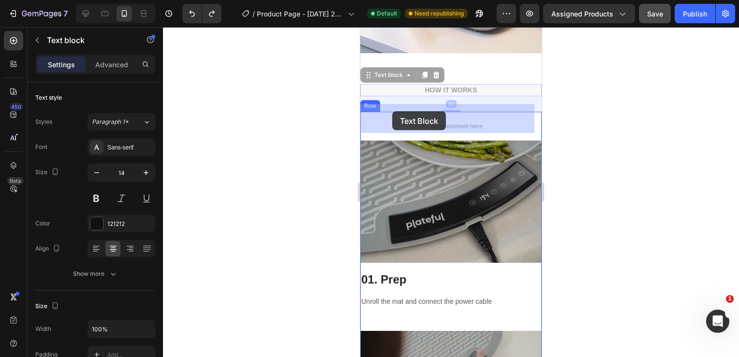
drag, startPoint x: 369, startPoint y: 68, endPoint x: 393, endPoint y: 111, distance: 48.9
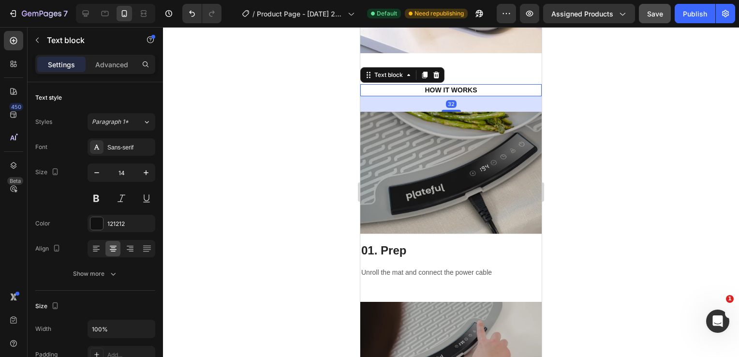
click at [277, 129] on div at bounding box center [451, 192] width 576 height 330
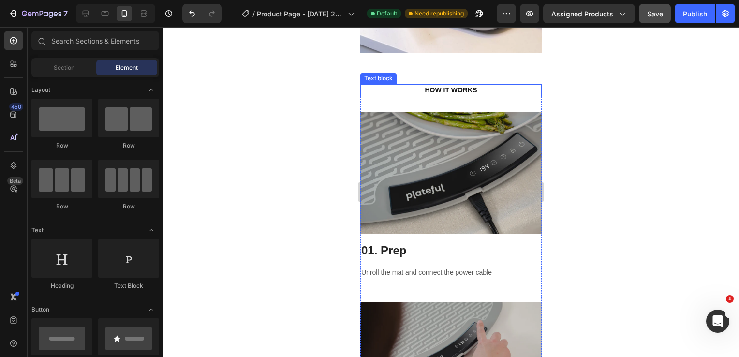
click at [454, 85] on p "HOW IT WORKS" at bounding box center [450, 90] width 179 height 10
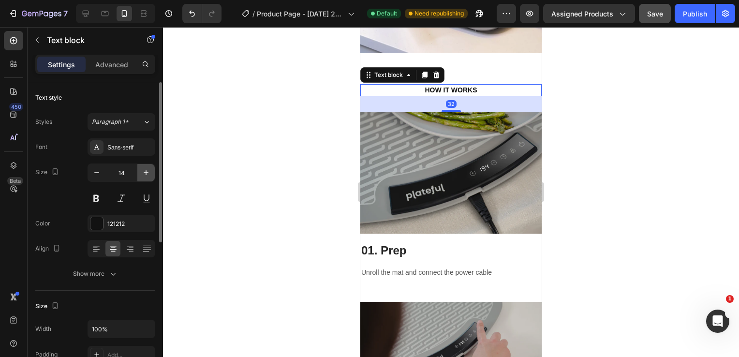
click at [144, 174] on icon "button" at bounding box center [146, 173] width 10 height 10
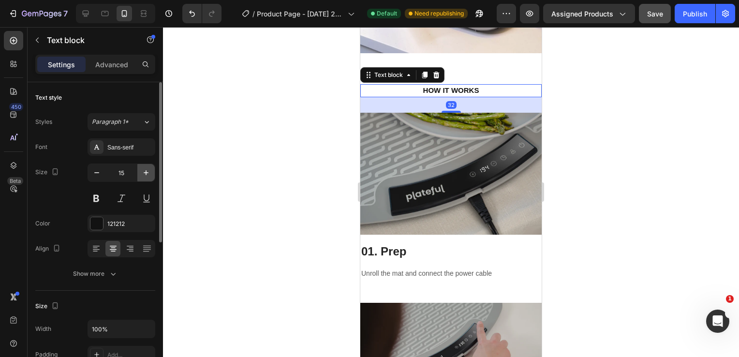
click at [144, 174] on icon "button" at bounding box center [146, 173] width 10 height 10
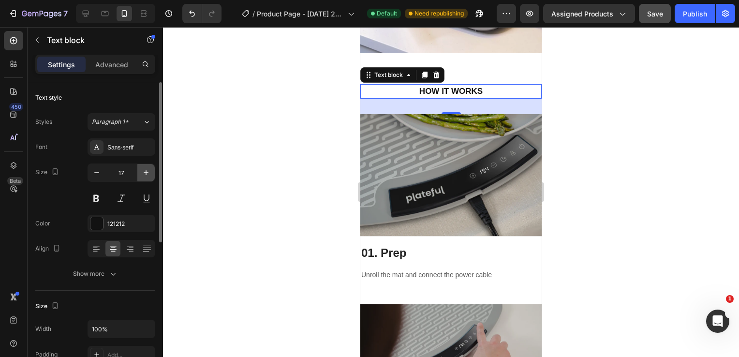
click at [144, 174] on icon "button" at bounding box center [146, 173] width 10 height 10
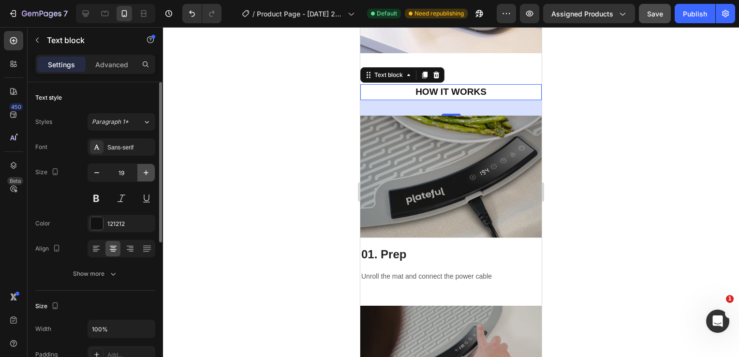
click at [144, 174] on icon "button" at bounding box center [146, 173] width 10 height 10
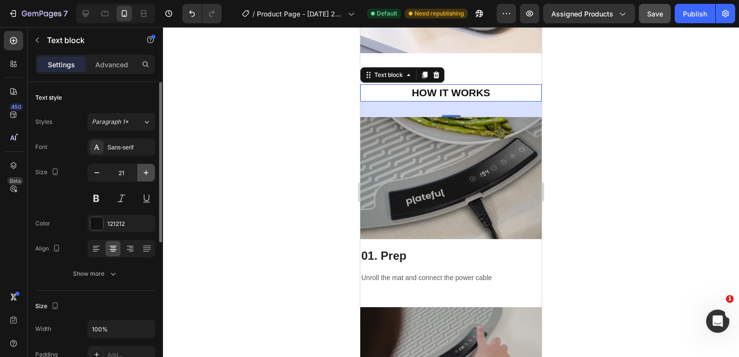
type input "22"
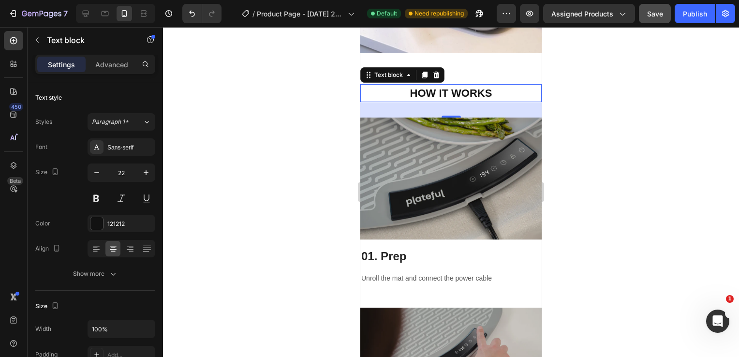
click at [467, 85] on p "HOW IT WORKS" at bounding box center [450, 93] width 179 height 16
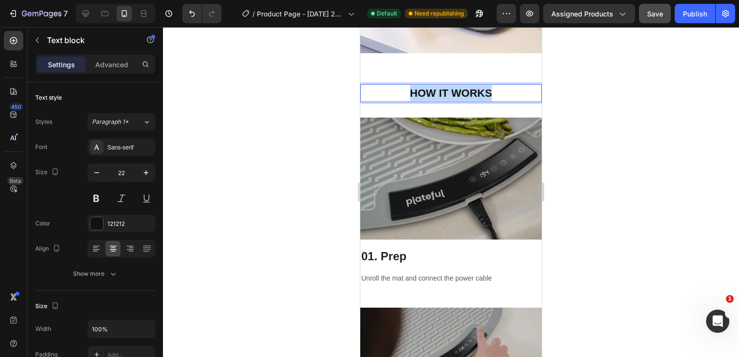
click at [467, 85] on p "HOW IT WORKS" at bounding box center [450, 93] width 179 height 16
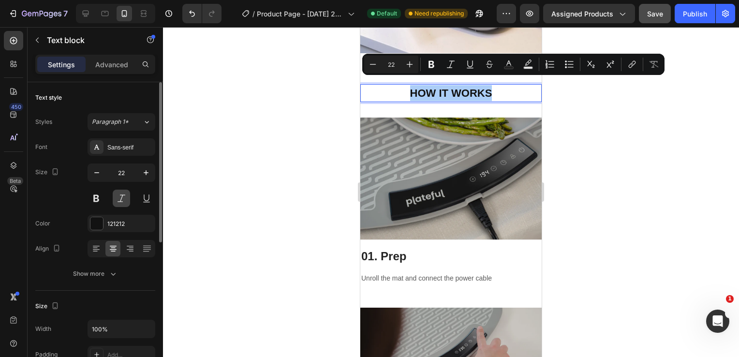
click at [118, 200] on button at bounding box center [121, 198] width 17 height 17
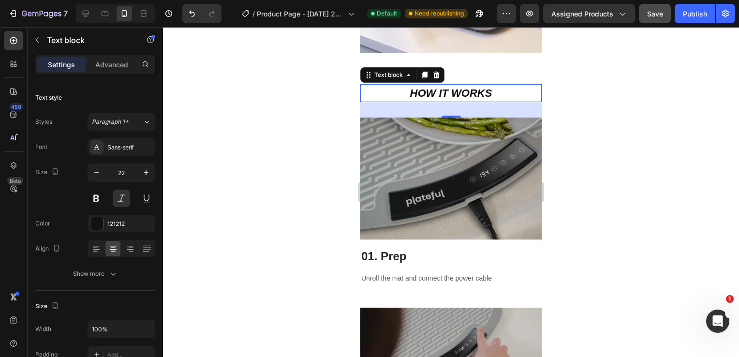
click at [251, 176] on div at bounding box center [451, 192] width 576 height 330
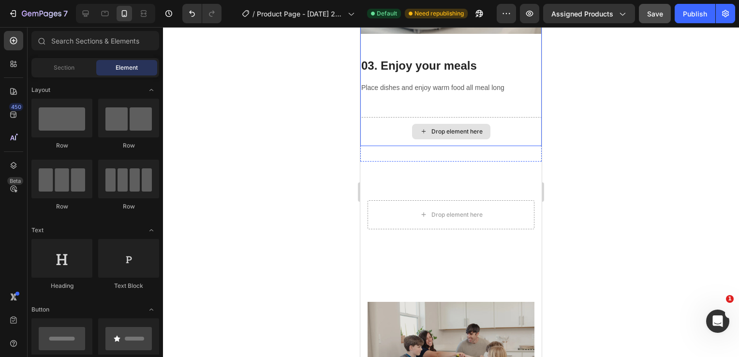
scroll to position [2229, 0]
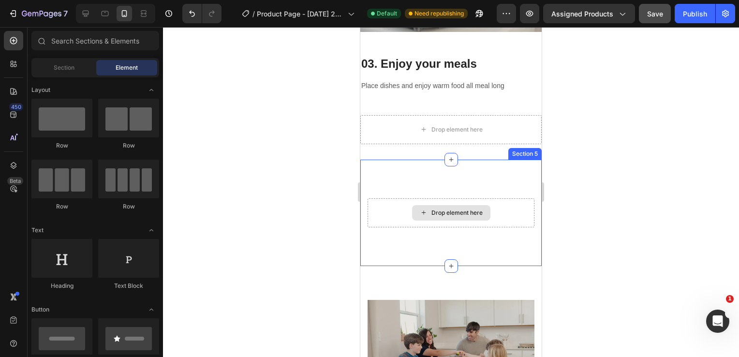
click at [402, 198] on div "Drop element here" at bounding box center [451, 212] width 167 height 29
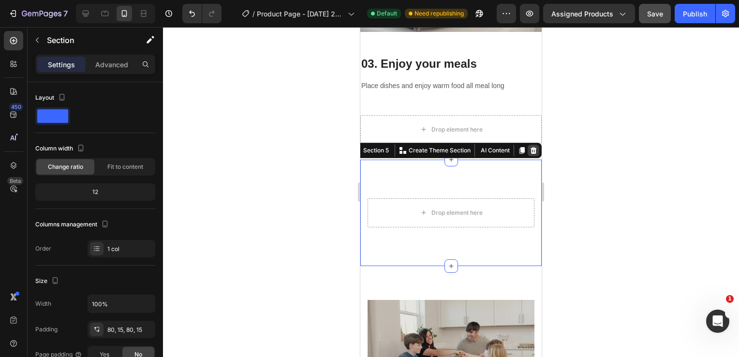
click at [529, 147] on icon at bounding box center [533, 151] width 8 height 8
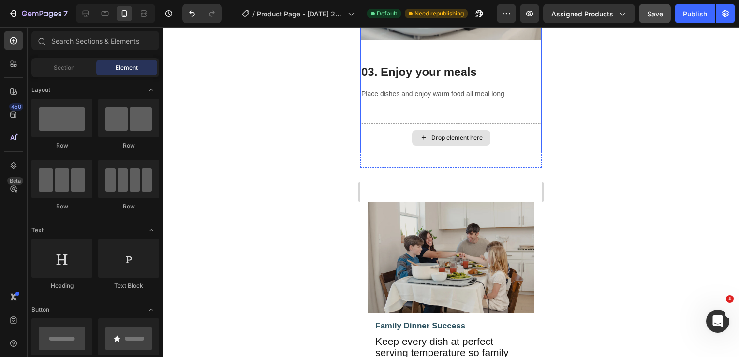
scroll to position [2208, 0]
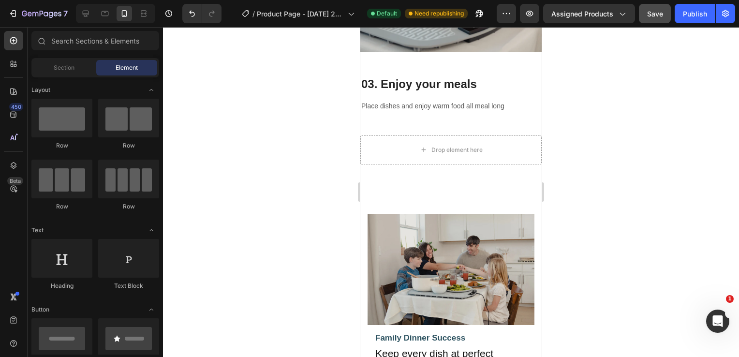
click at [257, 116] on div at bounding box center [451, 192] width 576 height 330
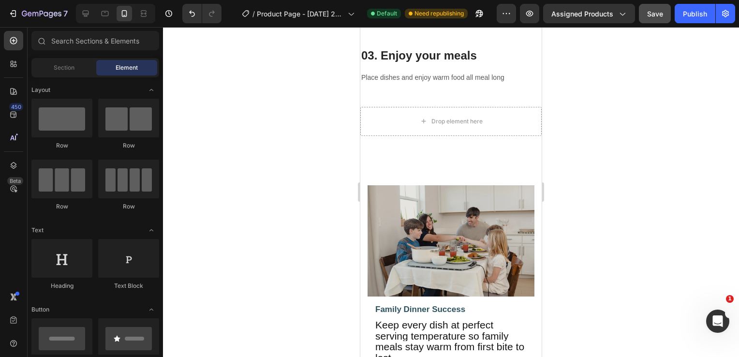
scroll to position [2234, 0]
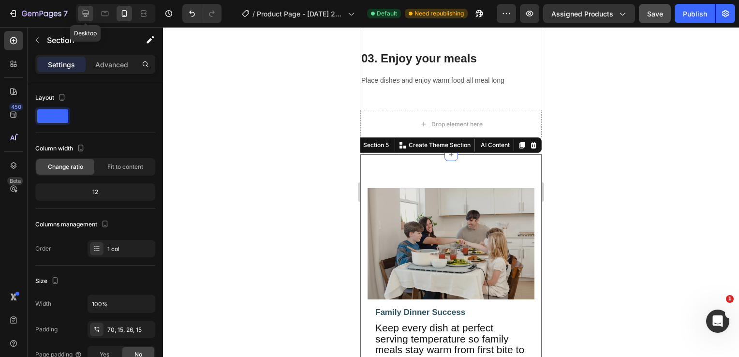
click at [86, 11] on icon at bounding box center [86, 14] width 10 height 10
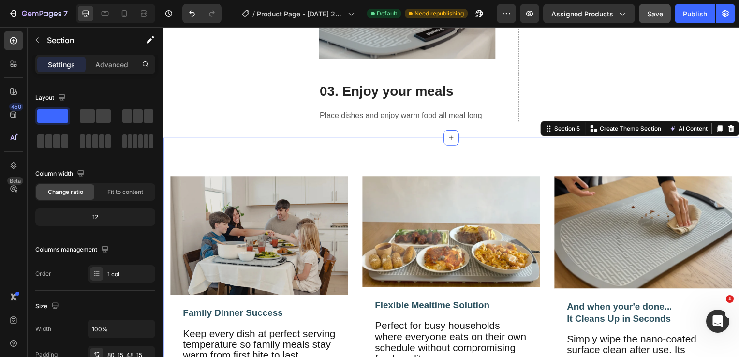
scroll to position [2176, 0]
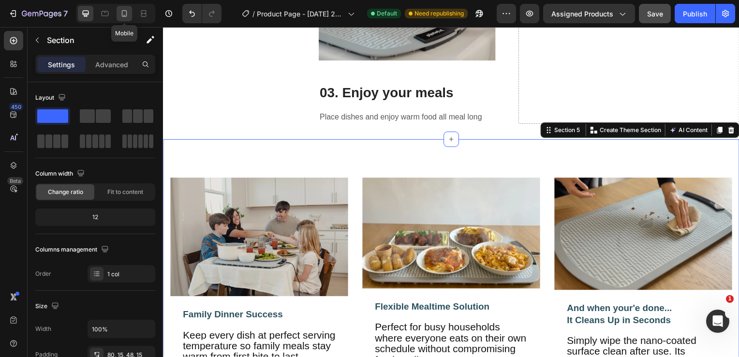
click at [127, 13] on icon at bounding box center [124, 14] width 10 height 10
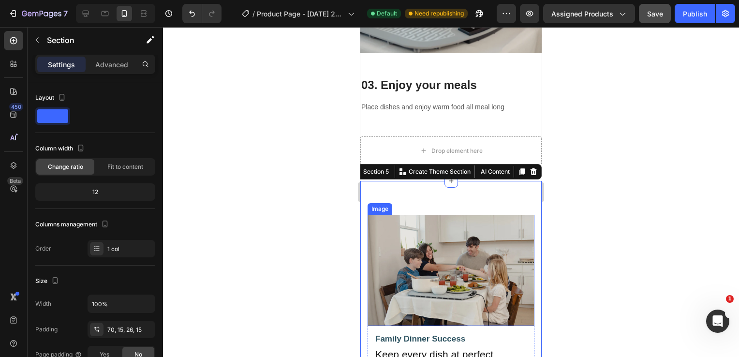
scroll to position [2203, 0]
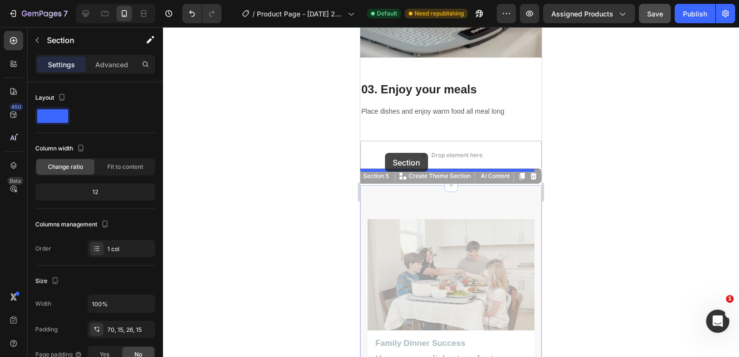
drag, startPoint x: 369, startPoint y: 158, endPoint x: 385, endPoint y: 153, distance: 16.4
click at [385, 153] on div "iPhone 13 Mini ( 375 px) iPhone 13 Mini iPhone 13 Pro iPhone 11 Pro Max iPhone …" at bounding box center [450, 345] width 181 height 5042
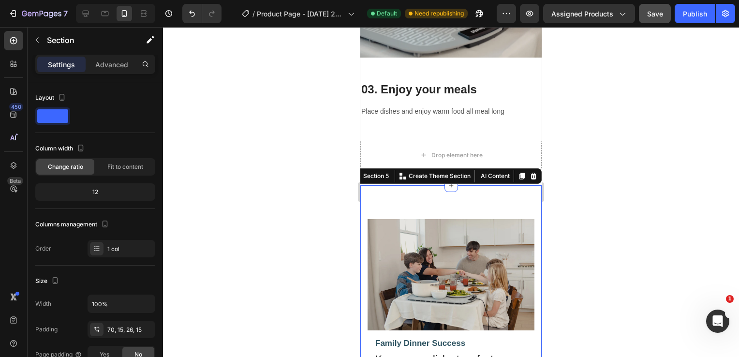
click at [298, 134] on div at bounding box center [451, 192] width 576 height 330
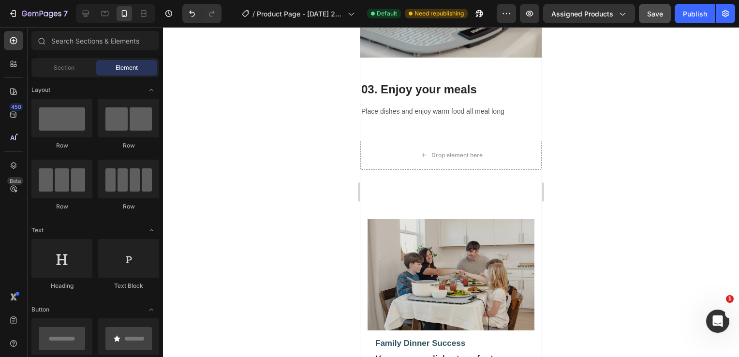
click at [298, 134] on div at bounding box center [451, 192] width 576 height 330
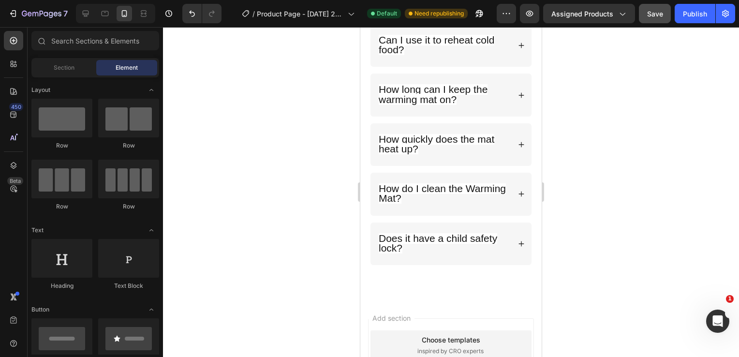
scroll to position [4556, 0]
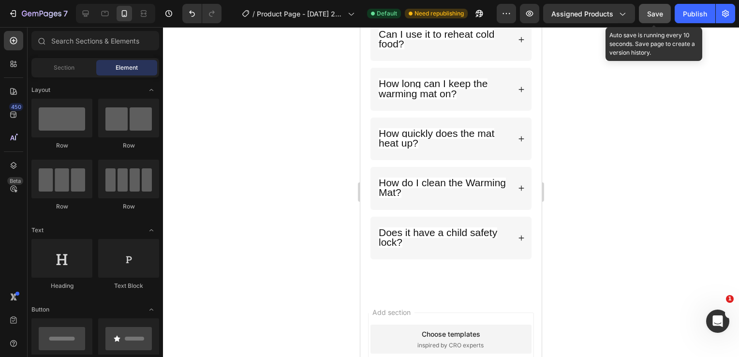
click at [656, 20] on button "Save" at bounding box center [655, 13] width 32 height 19
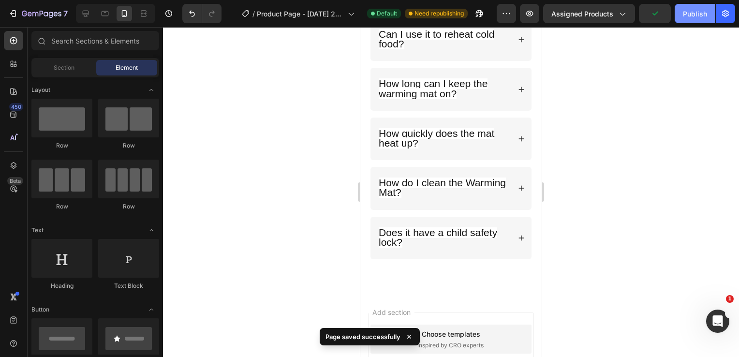
click at [688, 14] on div "Publish" at bounding box center [695, 14] width 24 height 10
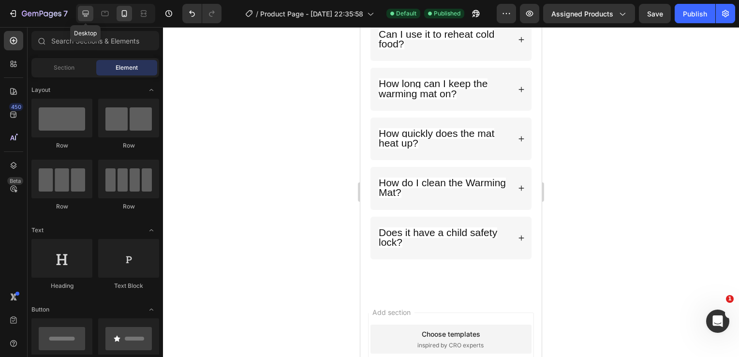
click at [87, 18] on icon at bounding box center [86, 14] width 10 height 10
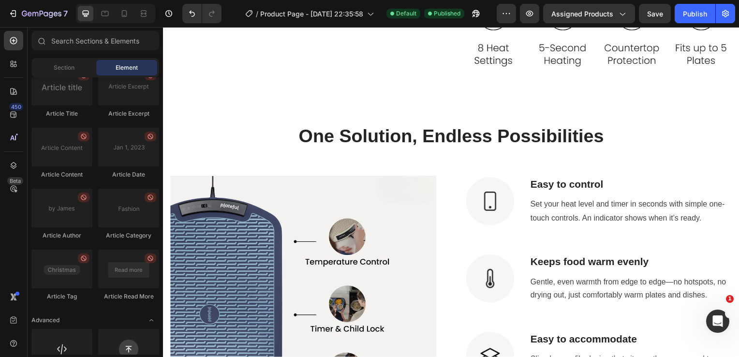
scroll to position [2652, 0]
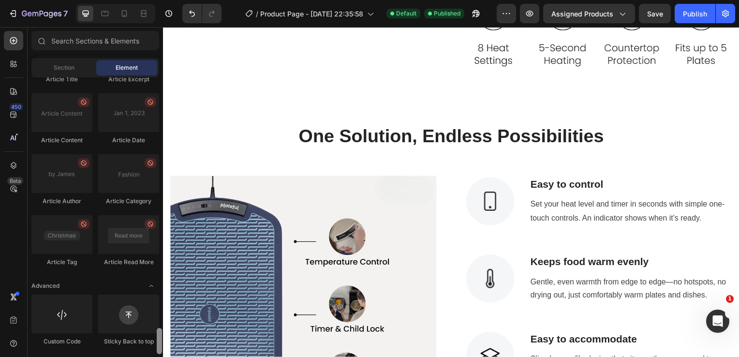
drag, startPoint x: 160, startPoint y: 112, endPoint x: 163, endPoint y: 361, distance: 248.6
click at [163, 0] on html "7 / Product Page - [DATE] 22:35:58 Default Published Preview Assigned Products …" at bounding box center [369, 0] width 739 height 0
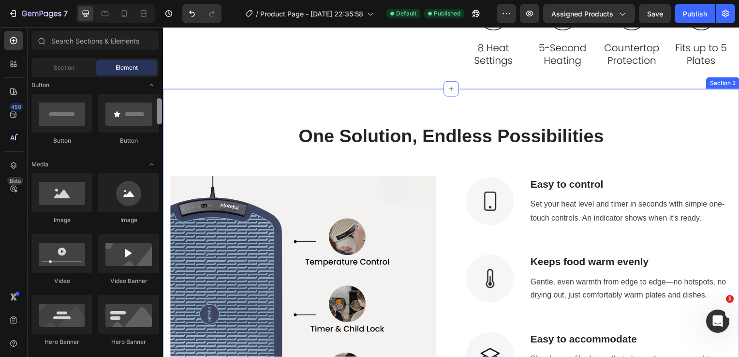
drag, startPoint x: 322, startPoint y: 370, endPoint x: 169, endPoint y: 96, distance: 314.1
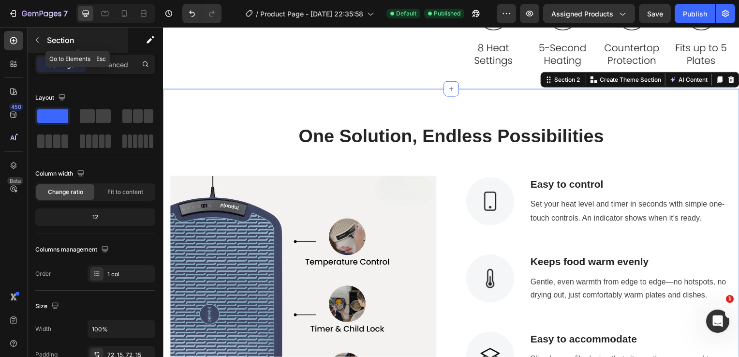
click at [34, 40] on icon "button" at bounding box center [37, 40] width 8 height 8
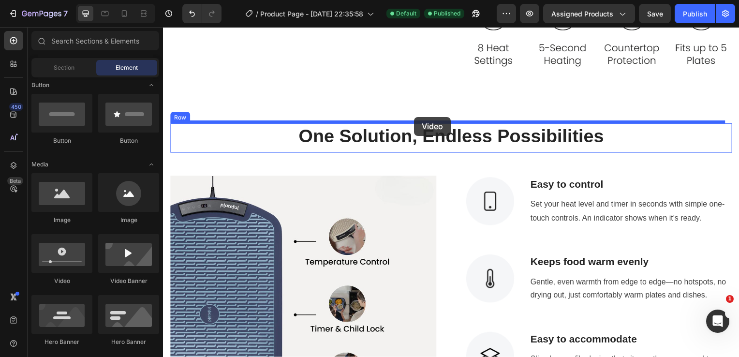
drag, startPoint x: 225, startPoint y: 285, endPoint x: 416, endPoint y: 118, distance: 254.2
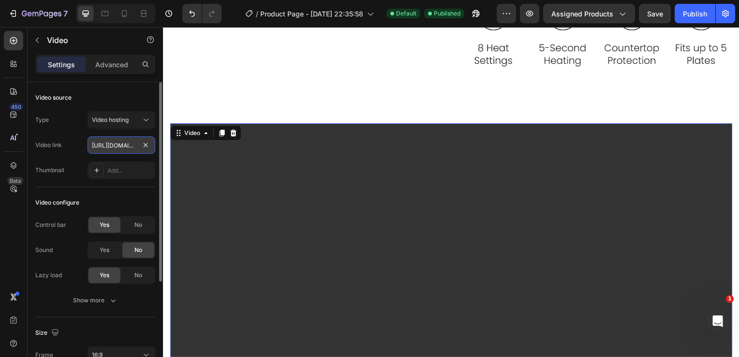
click at [105, 148] on input "[URL][DOMAIN_NAME]" at bounding box center [122, 144] width 68 height 17
paste input "[DOMAIN_NAME][URL]"
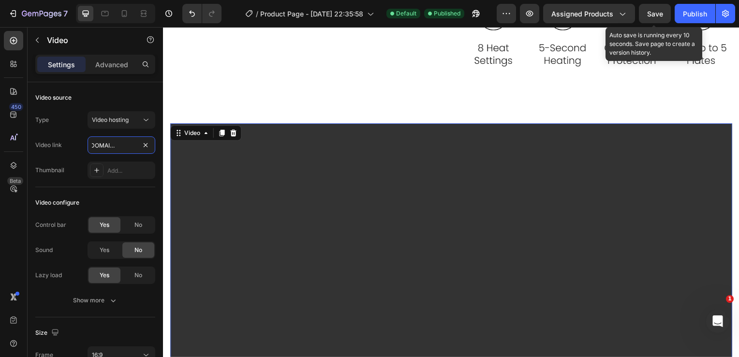
type input "[URL][DOMAIN_NAME]"
click at [655, 12] on span "Save" at bounding box center [655, 14] width 16 height 8
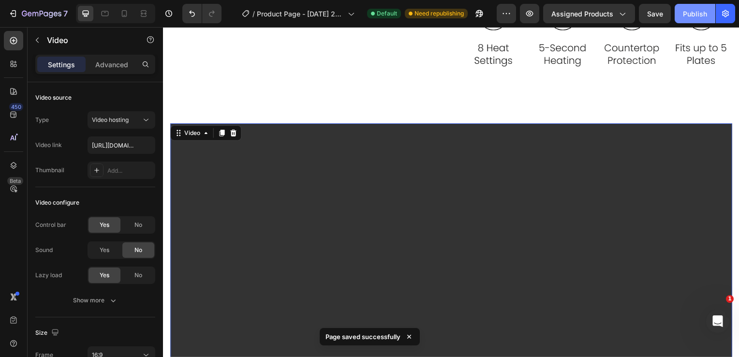
click at [700, 15] on div "Publish" at bounding box center [695, 14] width 24 height 10
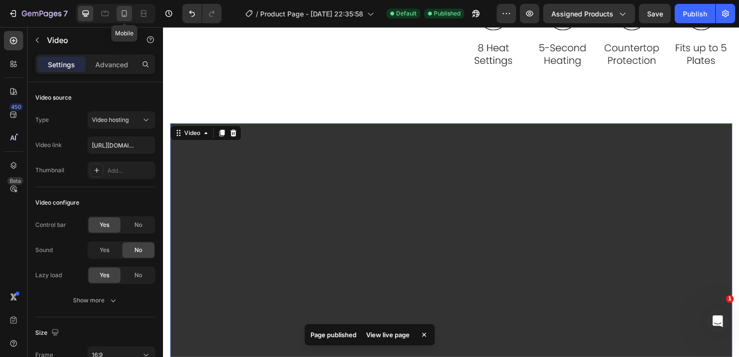
click at [125, 16] on icon at bounding box center [124, 14] width 10 height 10
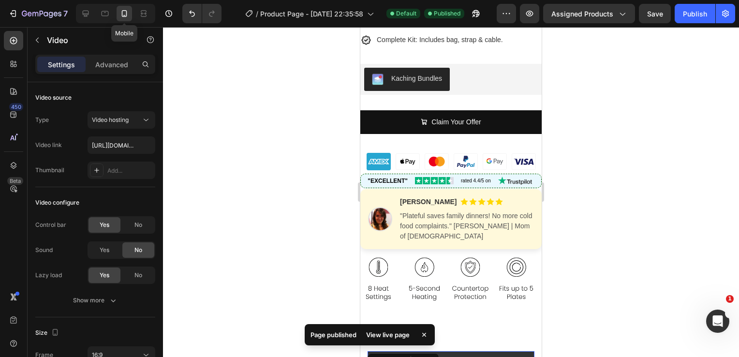
scroll to position [791, 0]
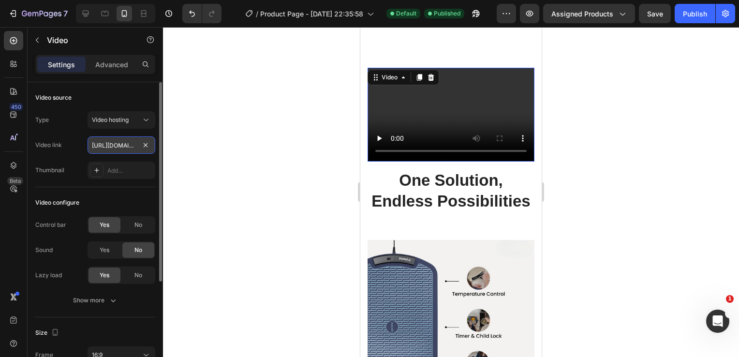
click at [106, 145] on input "[URL][DOMAIN_NAME]" at bounding box center [122, 144] width 68 height 17
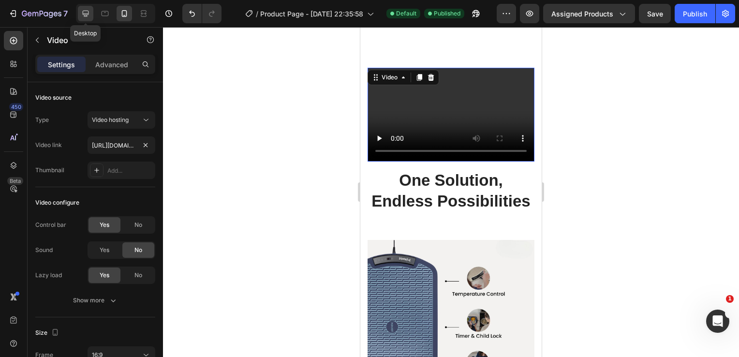
click at [85, 16] on icon at bounding box center [86, 14] width 10 height 10
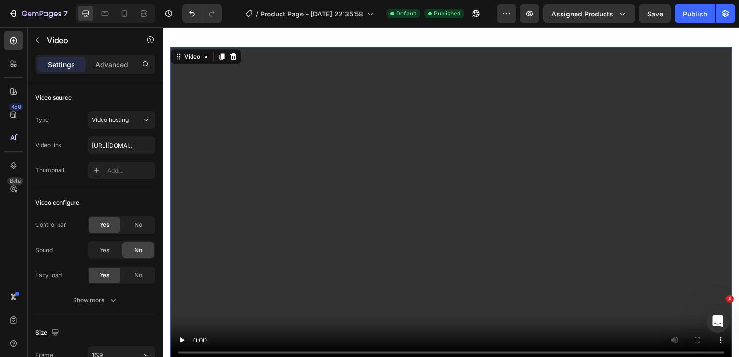
scroll to position [547, 0]
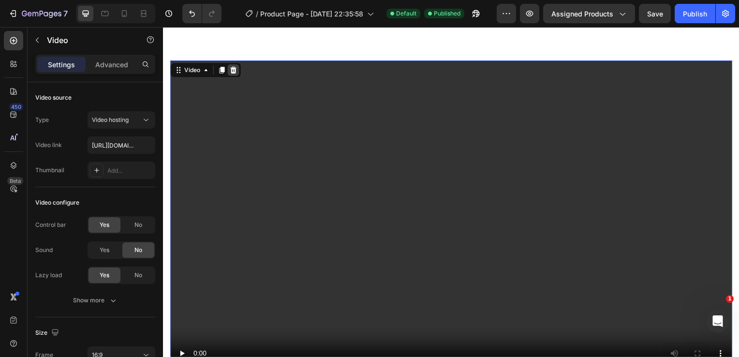
click at [235, 72] on icon at bounding box center [234, 71] width 8 height 8
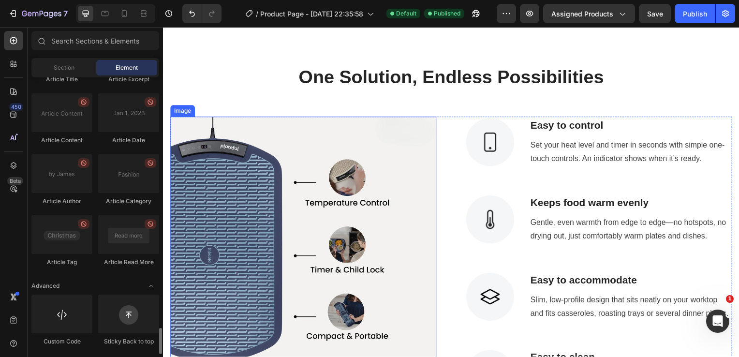
scroll to position [394, 0]
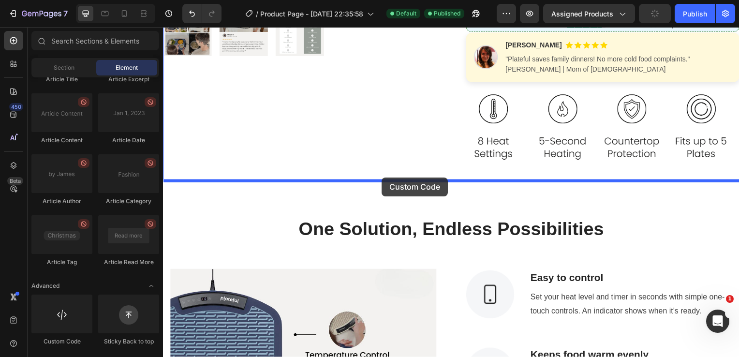
drag, startPoint x: 219, startPoint y: 357, endPoint x: 383, endPoint y: 178, distance: 242.6
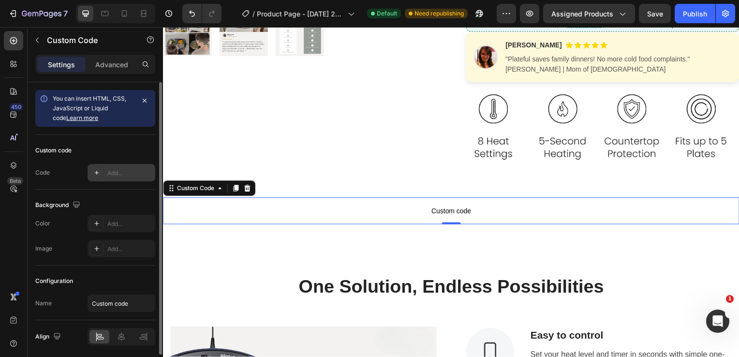
click at [113, 169] on div "Add..." at bounding box center [129, 173] width 45 height 9
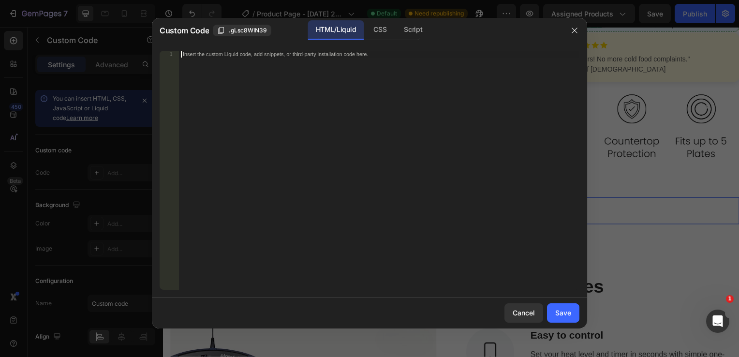
click at [318, 113] on div "Insert the custom Liquid code, add snippets, or third-party installation code h…" at bounding box center [379, 177] width 400 height 252
paste textarea "</video>"
type textarea "</video>"
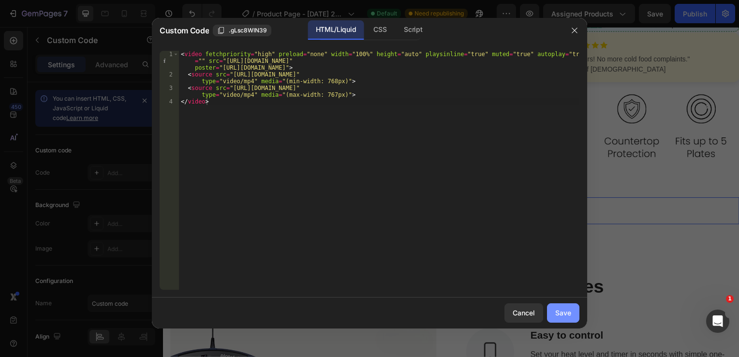
click at [565, 310] on div "Save" at bounding box center [563, 313] width 16 height 10
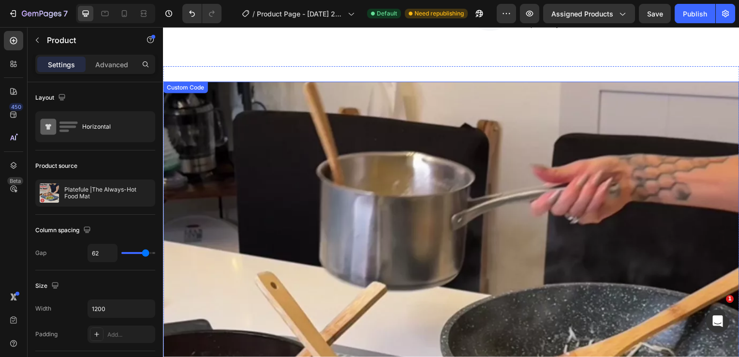
scroll to position [1263, 0]
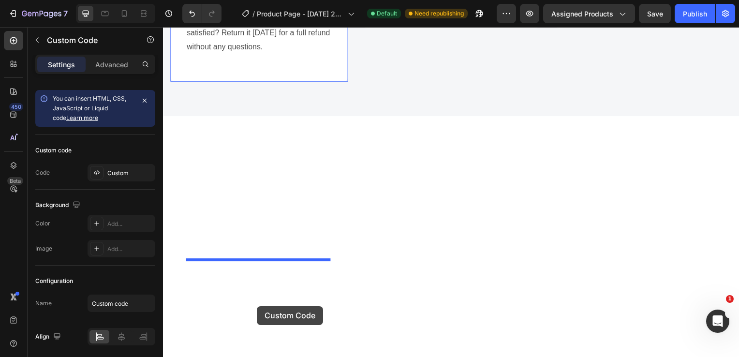
scroll to position [2924, 0]
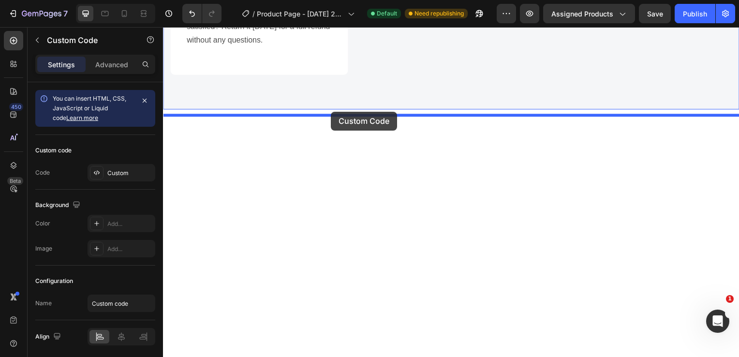
drag, startPoint x: 171, startPoint y: 97, endPoint x: 332, endPoint y: 114, distance: 161.4
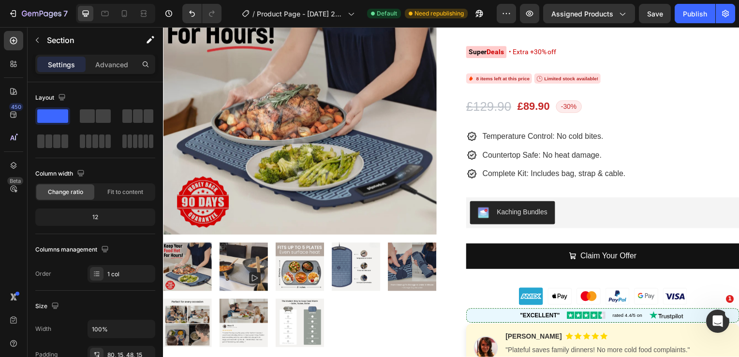
scroll to position [0, 0]
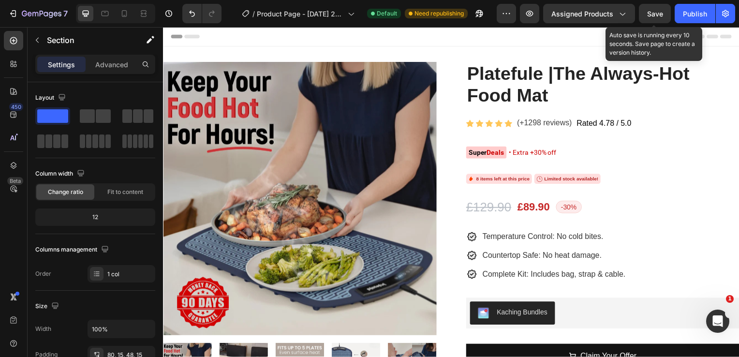
click at [652, 16] on span "Save" at bounding box center [655, 14] width 16 height 8
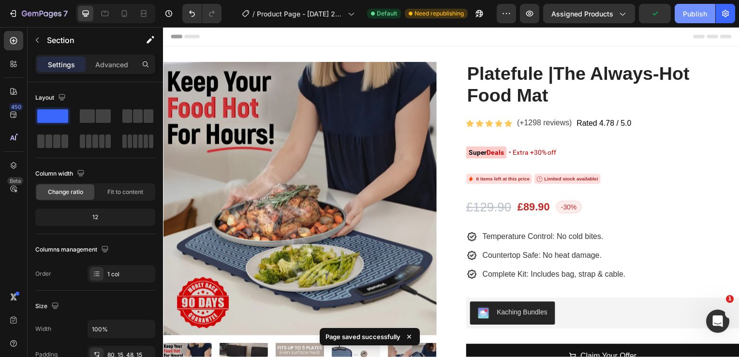
click at [682, 16] on button "Publish" at bounding box center [695, 13] width 41 height 19
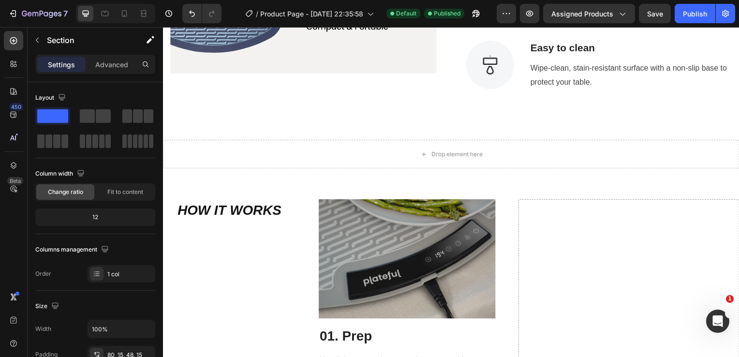
scroll to position [1212, 0]
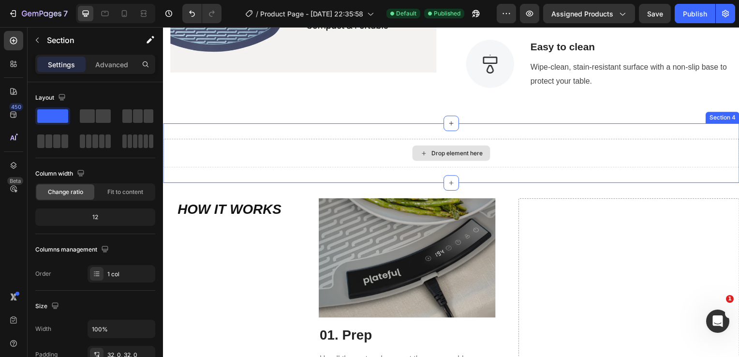
click at [295, 162] on div "Drop element here" at bounding box center [453, 154] width 580 height 29
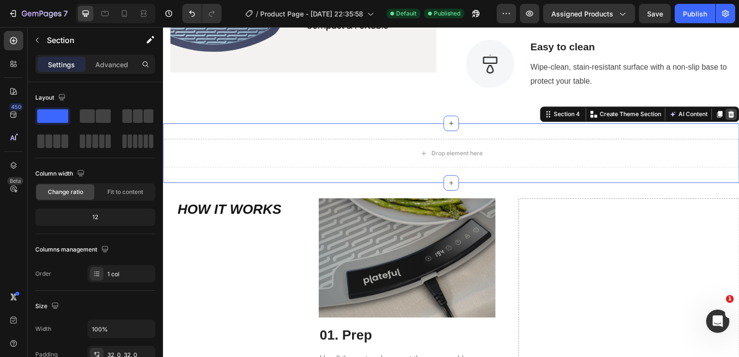
click at [732, 118] on icon at bounding box center [735, 115] width 6 height 7
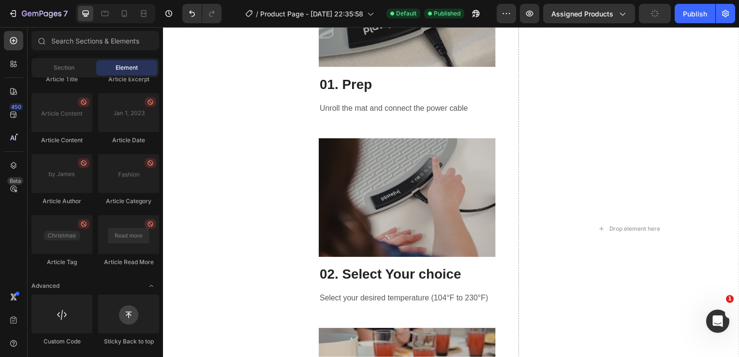
scroll to position [1253, 0]
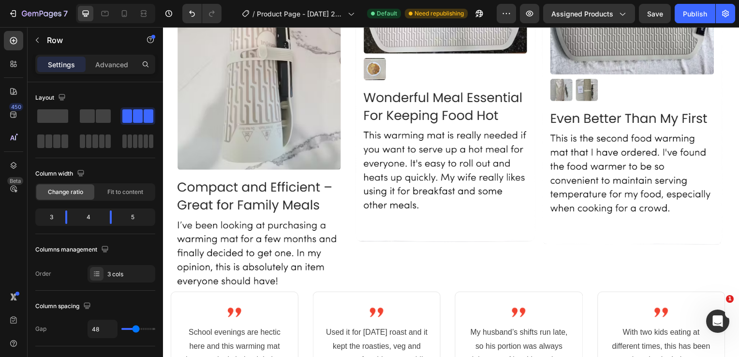
scroll to position [3721, 0]
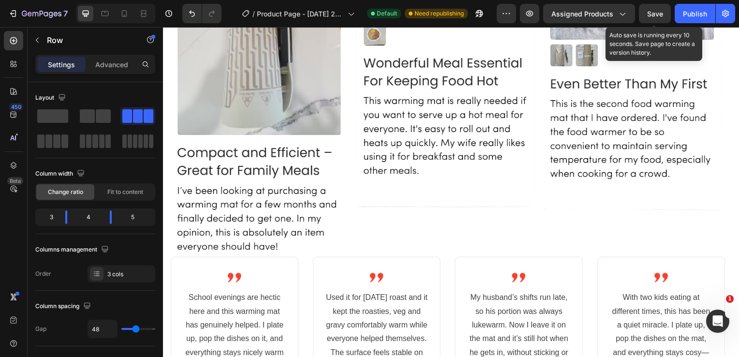
click at [657, 15] on span "Save" at bounding box center [655, 14] width 16 height 8
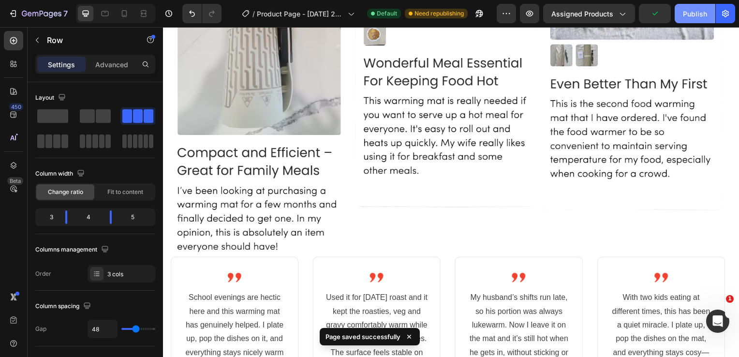
click at [686, 12] on div "Publish" at bounding box center [695, 14] width 24 height 10
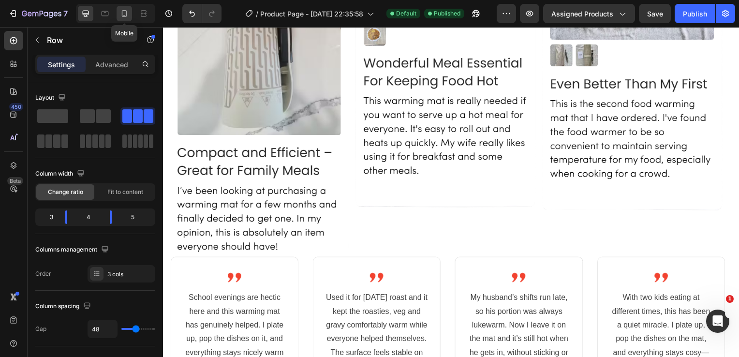
click at [125, 17] on icon at bounding box center [124, 14] width 10 height 10
type input "0"
type input "100%"
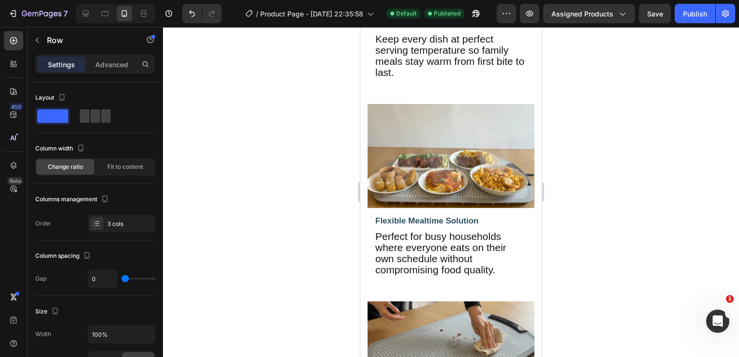
scroll to position [1976, 0]
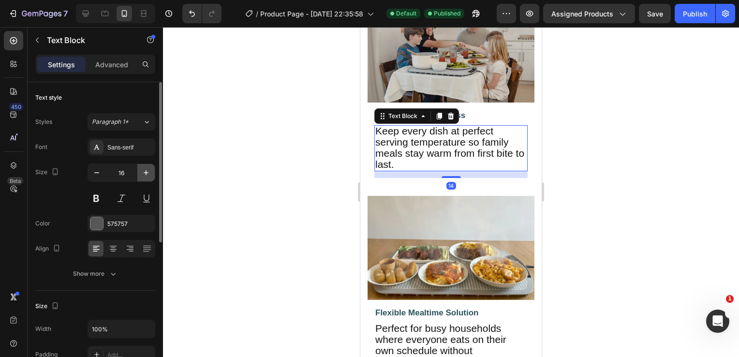
click at [145, 174] on icon "button" at bounding box center [146, 173] width 10 height 10
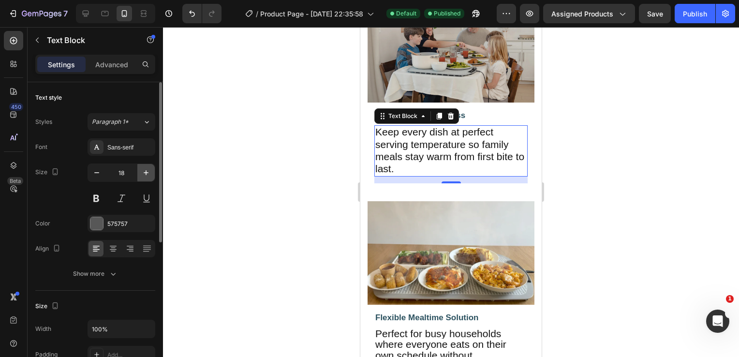
click at [149, 171] on icon "button" at bounding box center [146, 173] width 10 height 10
type input "20"
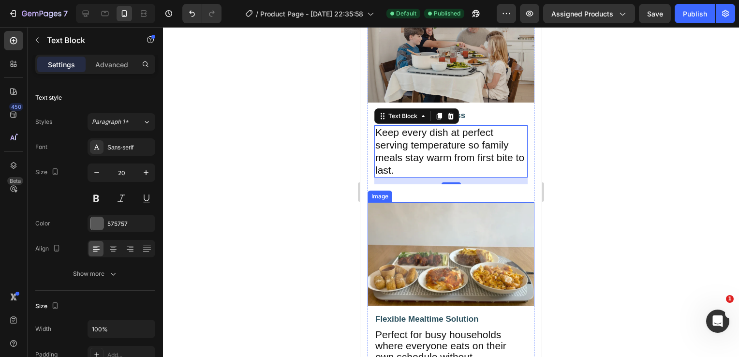
scroll to position [2107, 0]
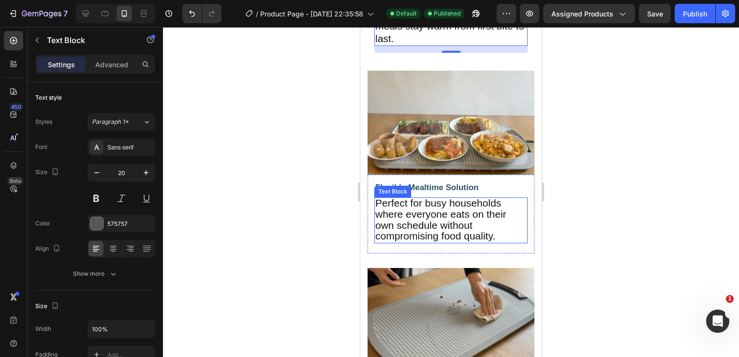
click at [424, 204] on span "Perfect for busy households where everyone eats on their own schedule without c…" at bounding box center [440, 219] width 131 height 44
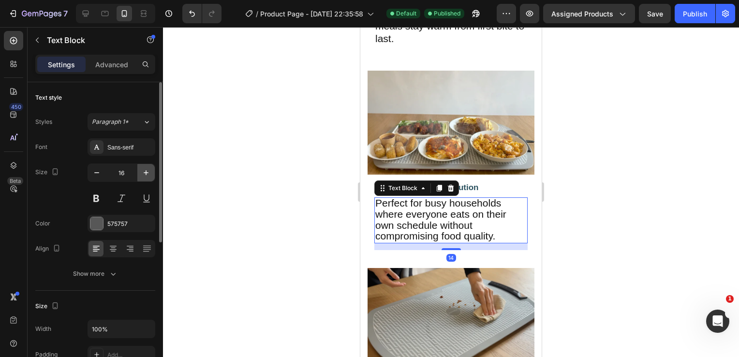
click at [145, 172] on icon "button" at bounding box center [146, 172] width 5 height 5
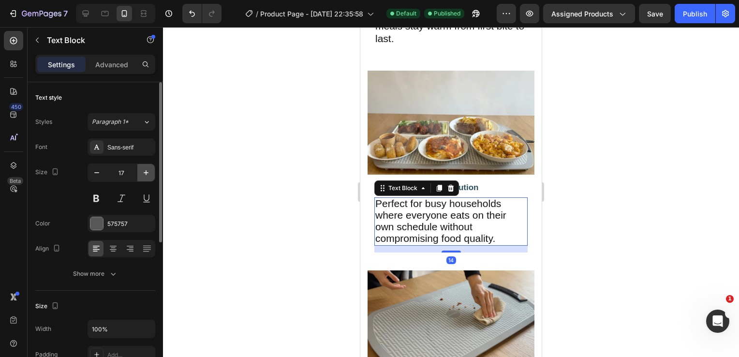
click at [145, 172] on icon "button" at bounding box center [146, 172] width 5 height 5
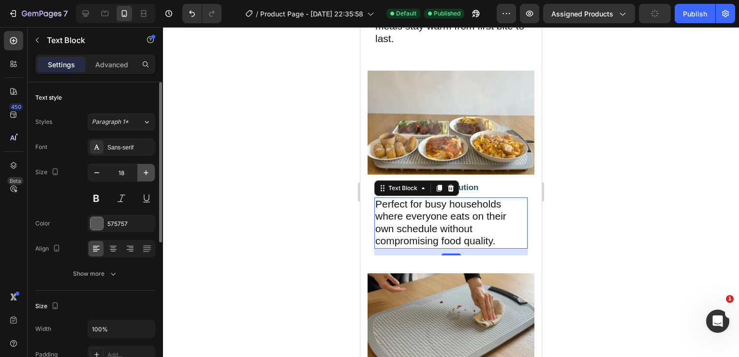
click at [145, 172] on icon "button" at bounding box center [146, 172] width 5 height 5
type input "20"
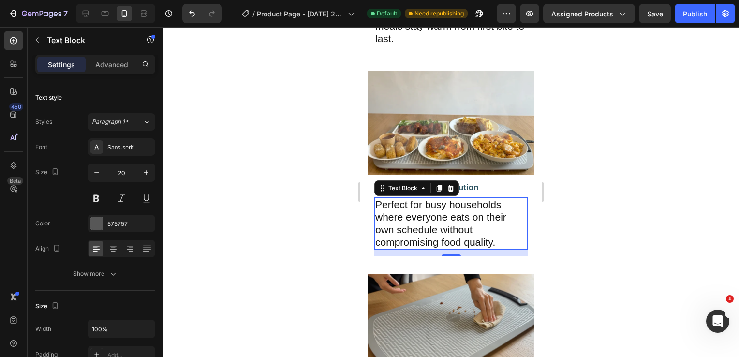
click at [275, 174] on div at bounding box center [451, 192] width 576 height 330
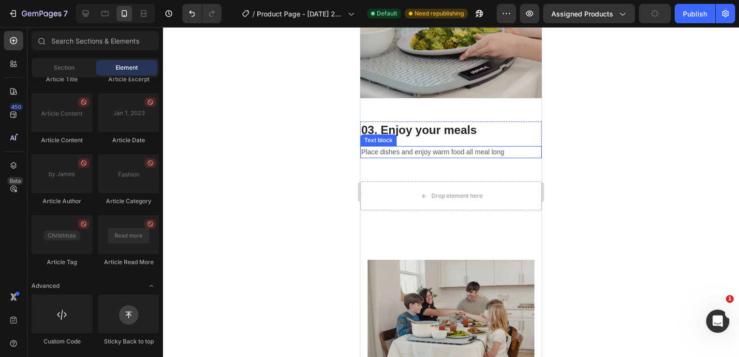
scroll to position [1790, 0]
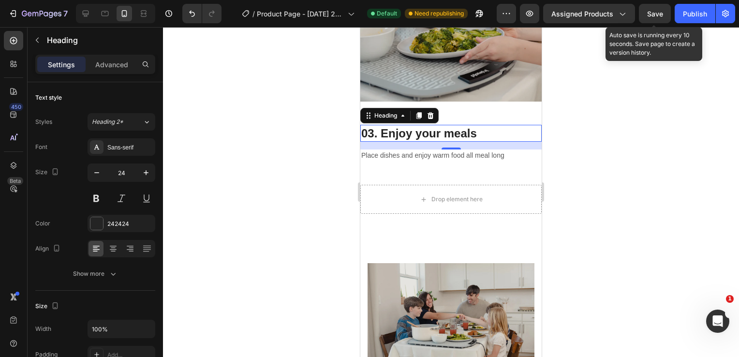
click at [654, 15] on span "Save" at bounding box center [655, 14] width 16 height 8
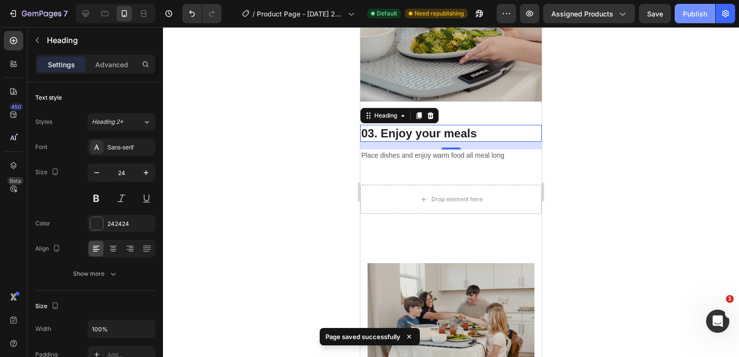
click at [685, 19] on button "Publish" at bounding box center [695, 13] width 41 height 19
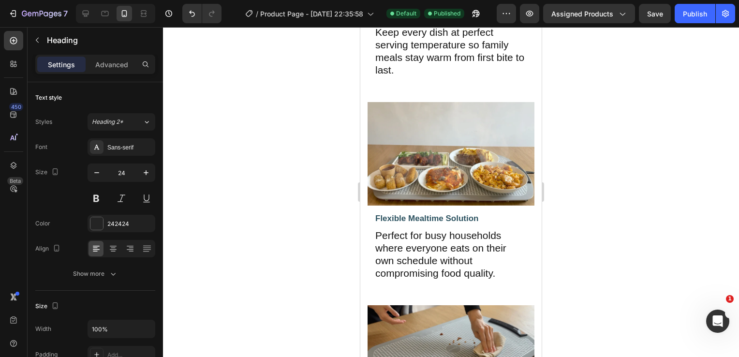
scroll to position [2148, 0]
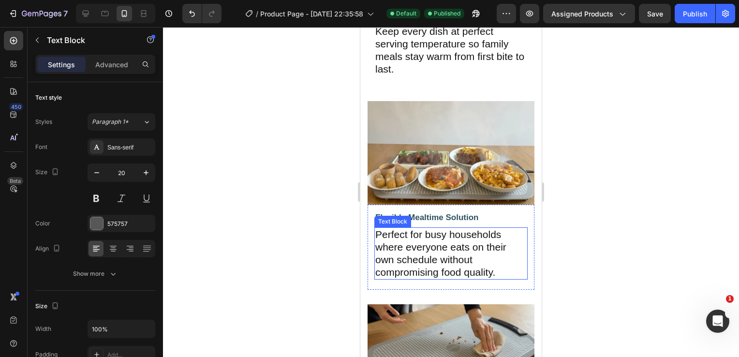
click at [428, 236] on span "Perfect for busy households where everyone eats on their own schedule without c…" at bounding box center [440, 253] width 131 height 49
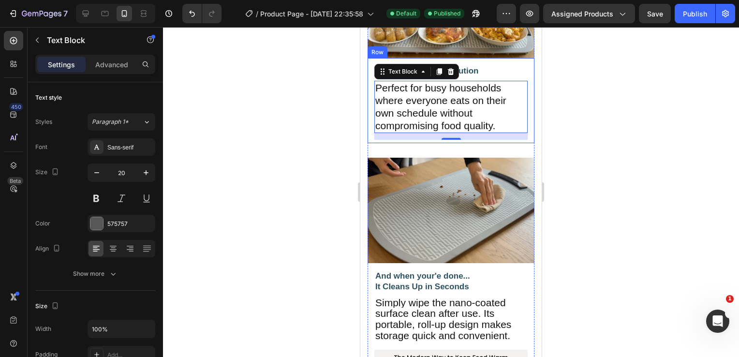
scroll to position [2341, 0]
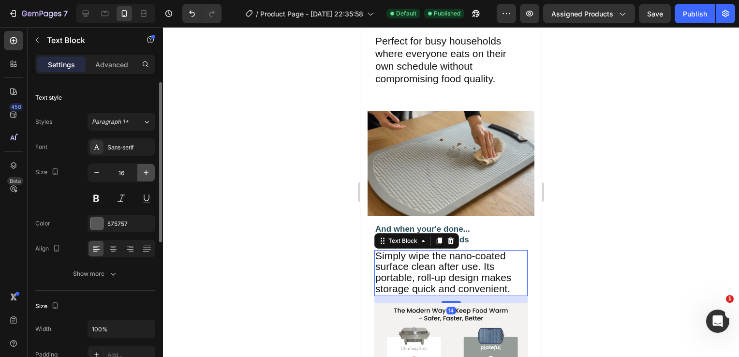
click at [145, 172] on icon "button" at bounding box center [146, 173] width 10 height 10
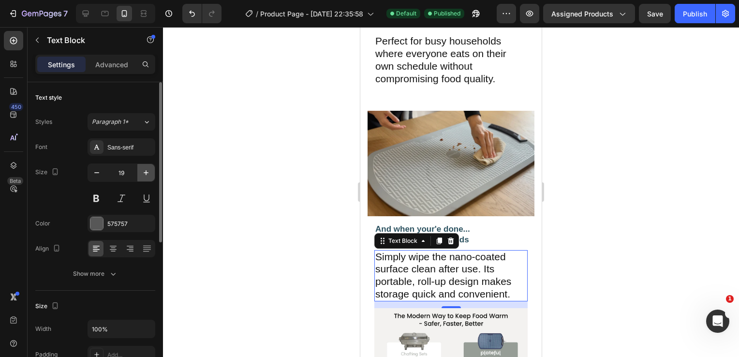
click at [145, 172] on icon "button" at bounding box center [146, 173] width 10 height 10
type input "20"
click at [253, 206] on div at bounding box center [451, 192] width 576 height 330
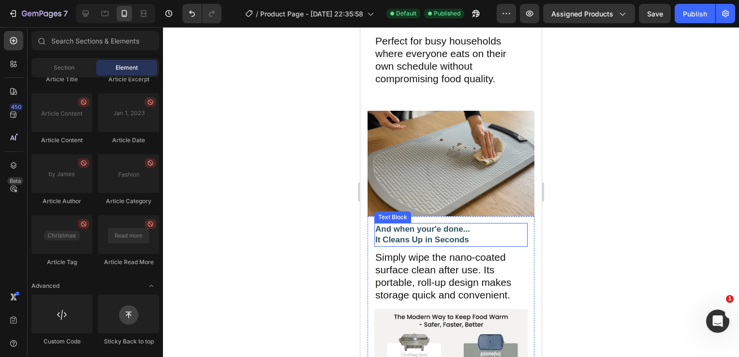
scroll to position [2440, 0]
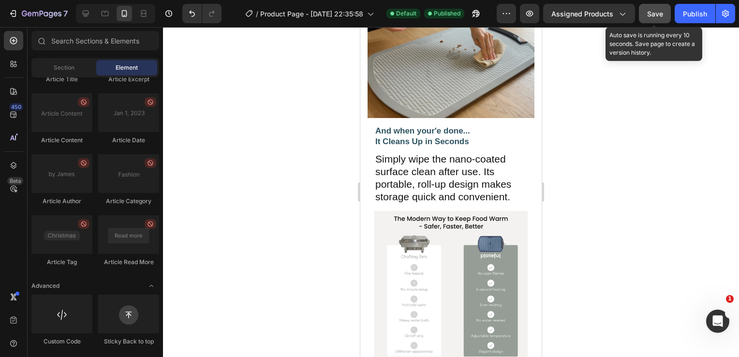
click at [656, 18] on button "Save" at bounding box center [655, 13] width 32 height 19
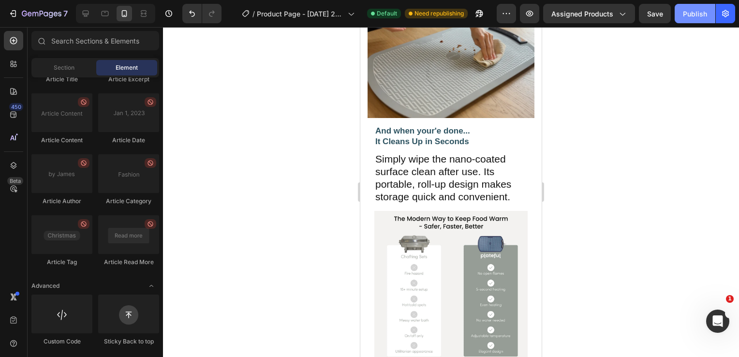
click at [686, 18] on div "Publish" at bounding box center [695, 14] width 24 height 10
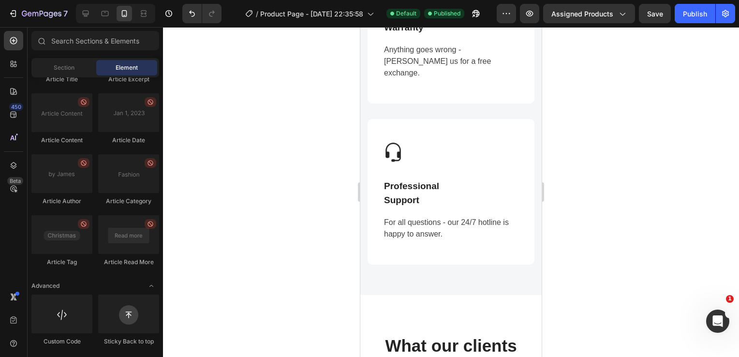
scroll to position [3451, 0]
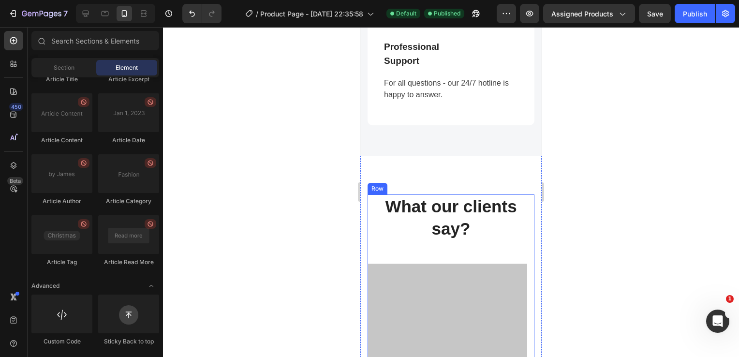
click at [378, 239] on div "What our clients say? Heading Drop element here Hero Banner Drop element here H…" at bounding box center [451, 340] width 167 height 292
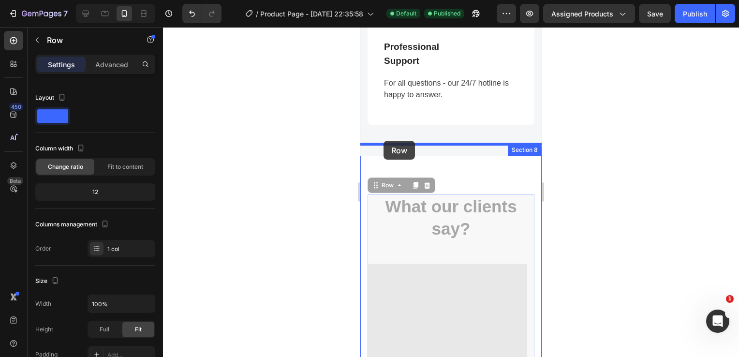
drag, startPoint x: 373, startPoint y: 176, endPoint x: 383, endPoint y: 141, distance: 37.2
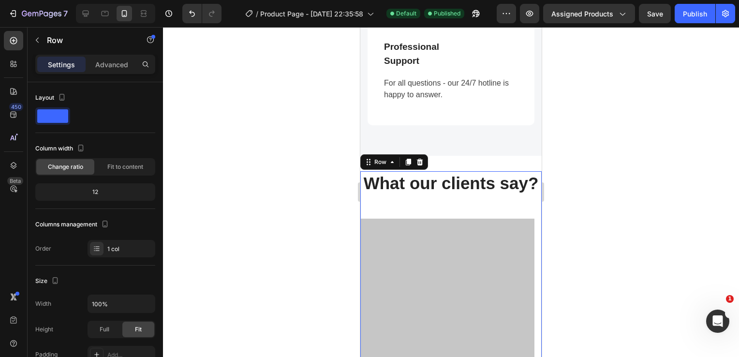
click at [262, 165] on div at bounding box center [451, 192] width 576 height 330
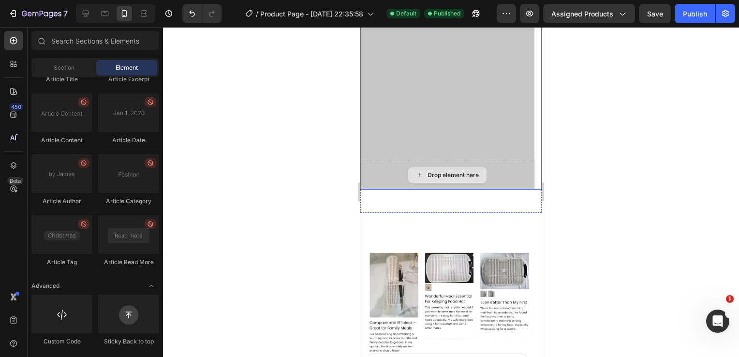
scroll to position [3691, 0]
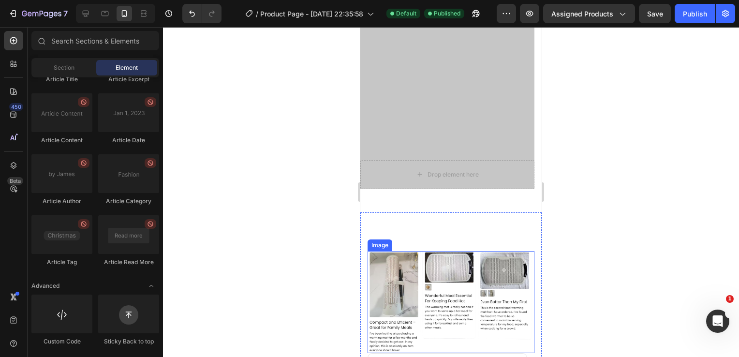
click at [397, 297] on img at bounding box center [451, 302] width 167 height 102
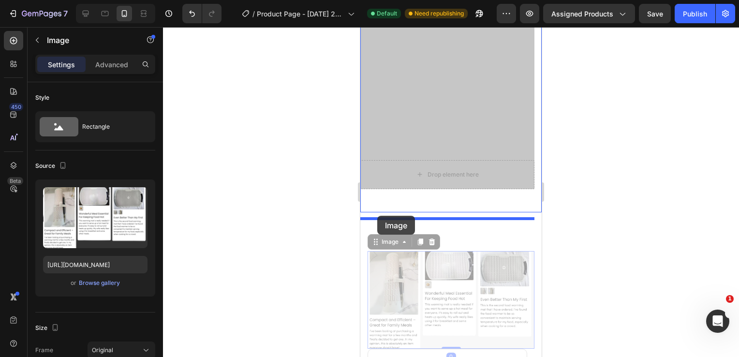
drag, startPoint x: 375, startPoint y: 266, endPoint x: 377, endPoint y: 216, distance: 50.3
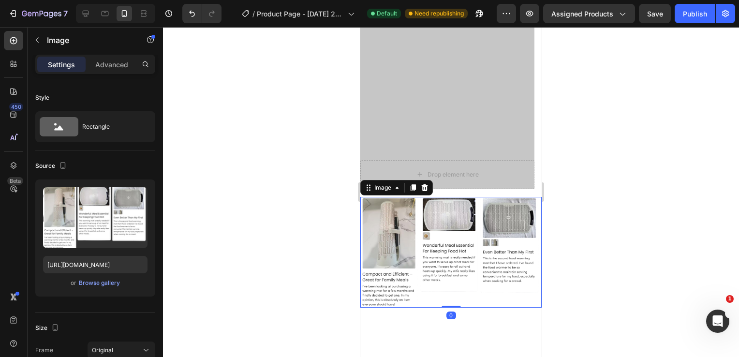
click at [282, 216] on div at bounding box center [451, 192] width 576 height 330
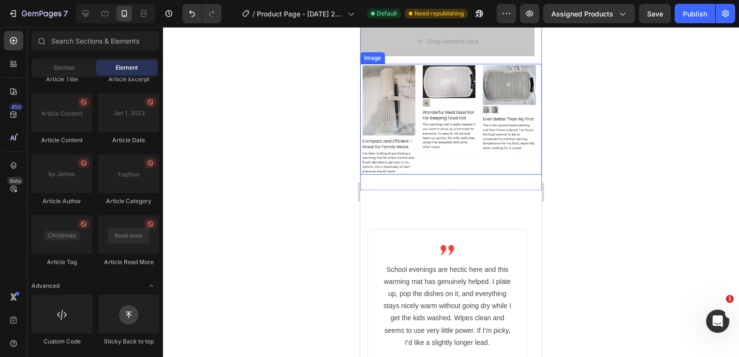
scroll to position [3824, 0]
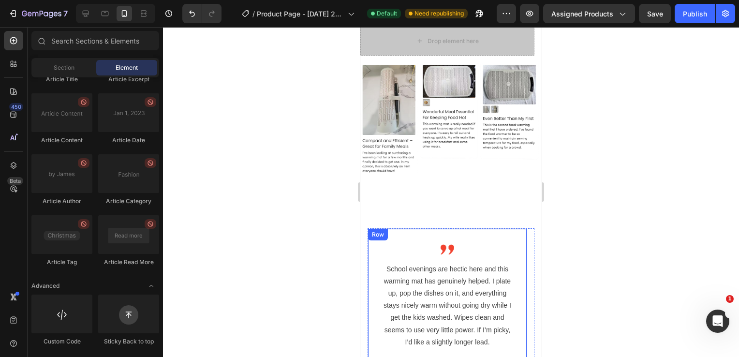
click at [410, 260] on div "Image School evenings are hectic here and this warming mat has genuinely helped…" at bounding box center [448, 344] width 160 height 232
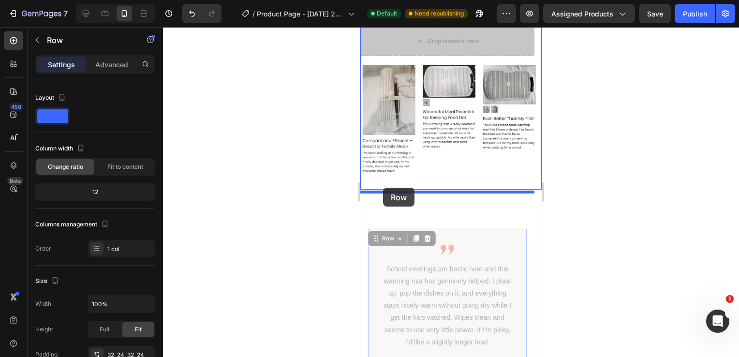
drag, startPoint x: 376, startPoint y: 255, endPoint x: 383, endPoint y: 188, distance: 68.1
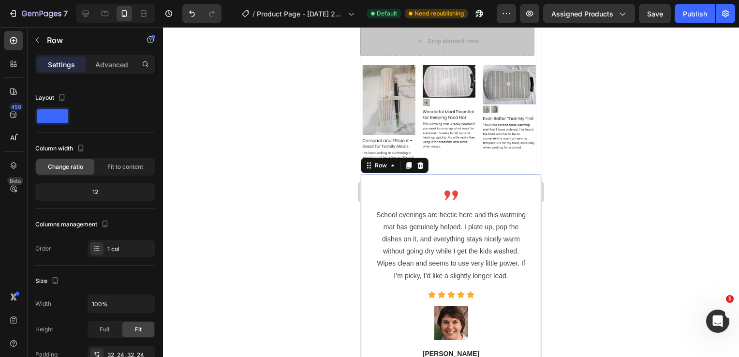
click at [273, 204] on div at bounding box center [451, 192] width 576 height 330
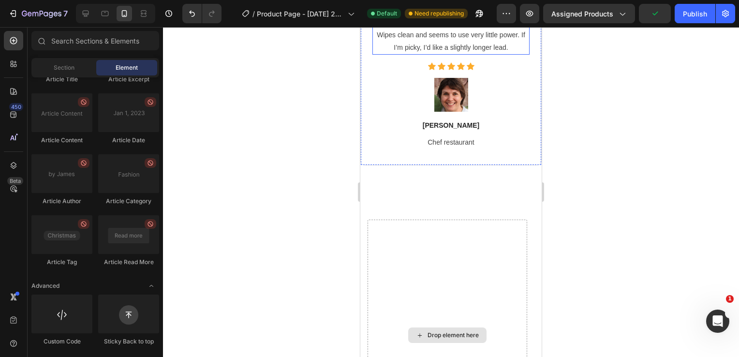
scroll to position [4160, 0]
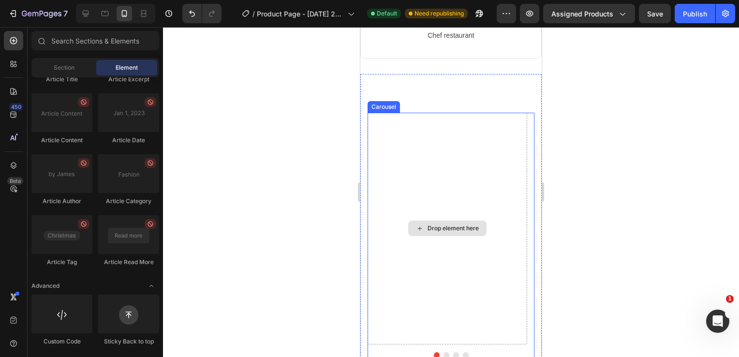
click at [424, 186] on div "Drop element here" at bounding box center [448, 229] width 160 height 232
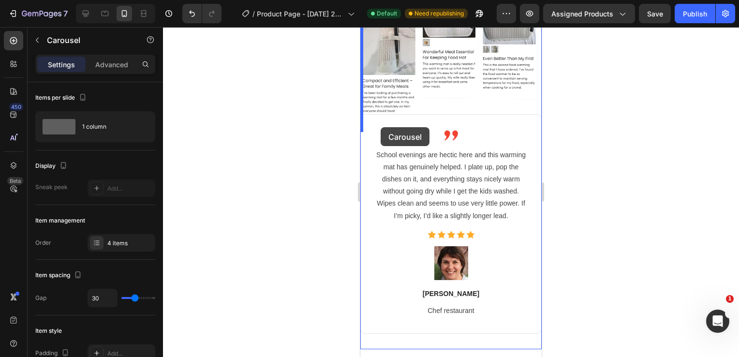
scroll to position [3872, 0]
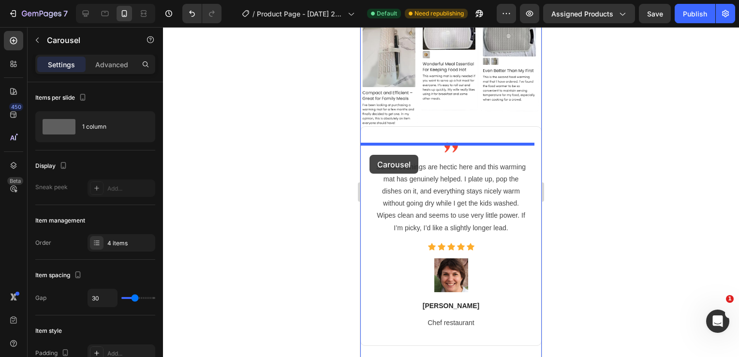
drag, startPoint x: 375, startPoint y: 123, endPoint x: 369, endPoint y: 156, distance: 32.9
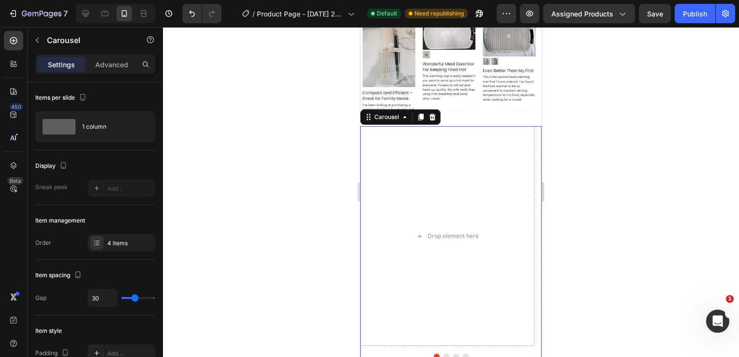
click at [269, 185] on div at bounding box center [451, 192] width 576 height 330
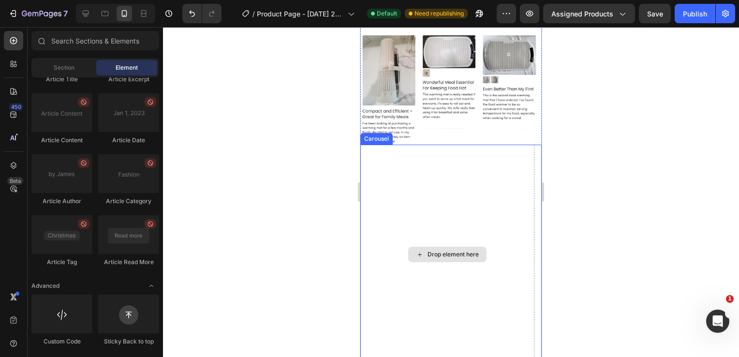
scroll to position [3843, 0]
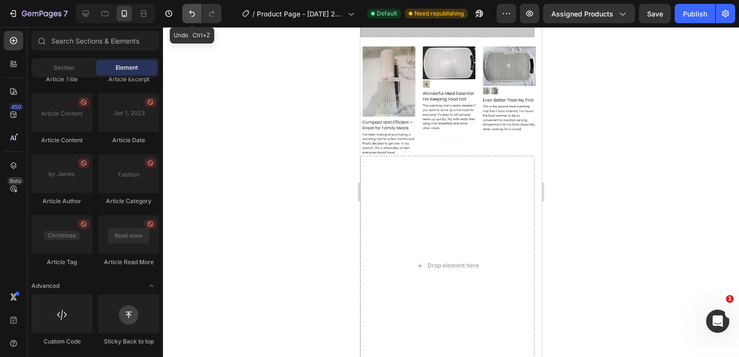
click at [191, 17] on icon "Undo/Redo" at bounding box center [192, 14] width 10 height 10
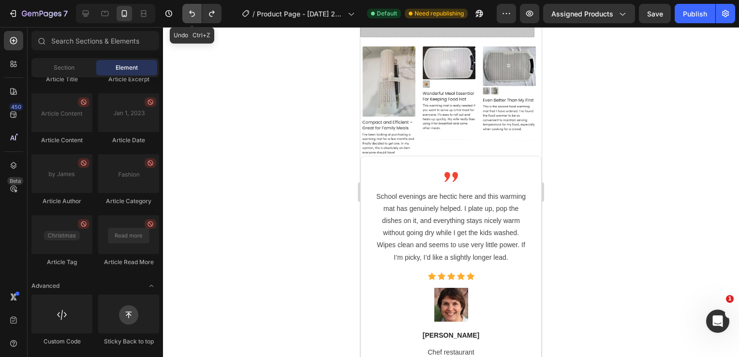
click at [191, 17] on icon "Undo/Redo" at bounding box center [192, 14] width 10 height 10
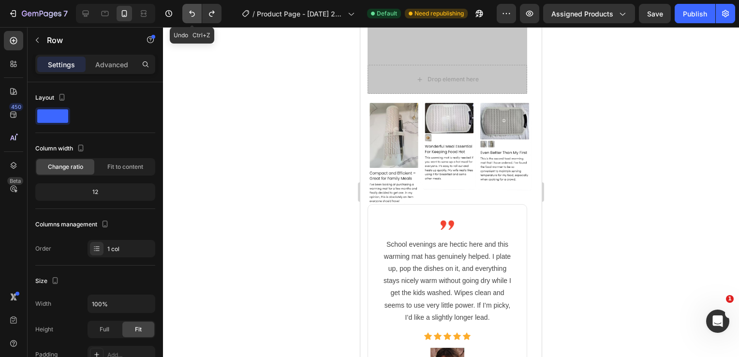
scroll to position [3513, 0]
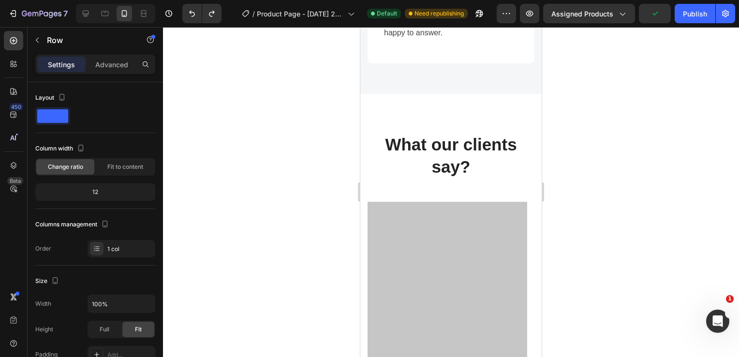
click at [242, 155] on div at bounding box center [451, 192] width 576 height 330
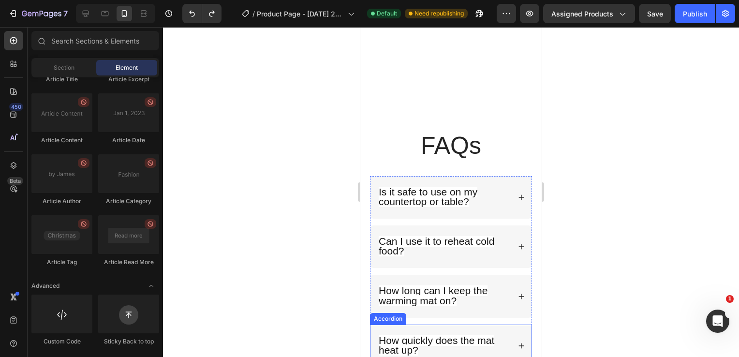
scroll to position [4441, 0]
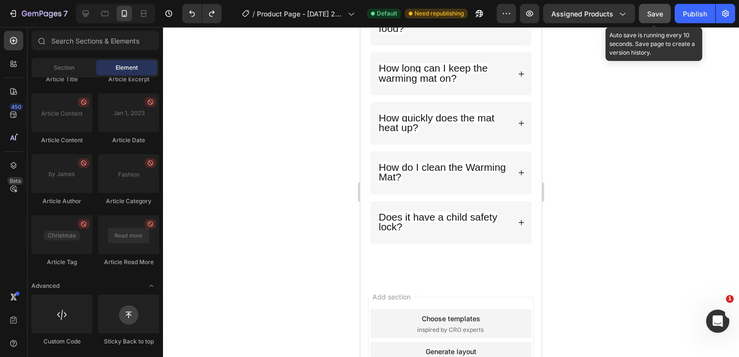
click at [654, 20] on button "Save" at bounding box center [655, 13] width 32 height 19
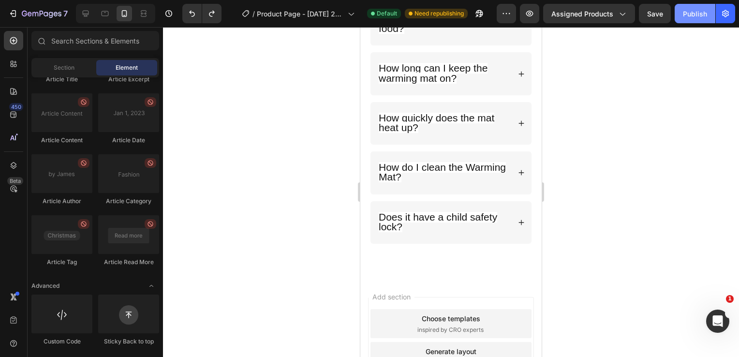
click at [690, 16] on div "Publish" at bounding box center [695, 14] width 24 height 10
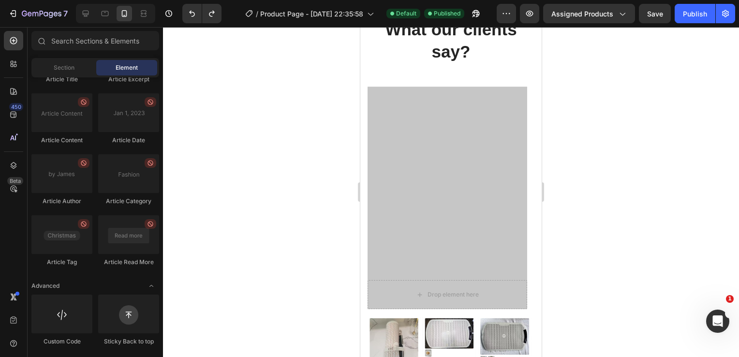
scroll to position [3488, 0]
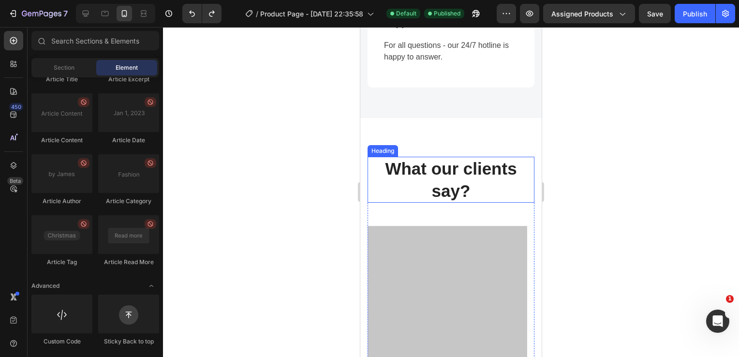
click at [448, 165] on p "What our clients say?" at bounding box center [450, 180] width 165 height 44
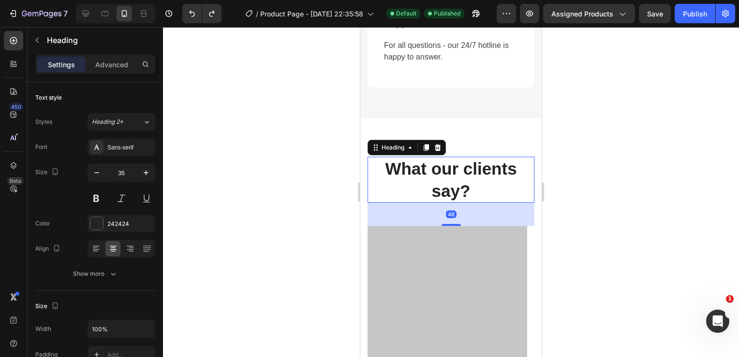
click at [456, 160] on p "What our clients say?" at bounding box center [450, 180] width 165 height 44
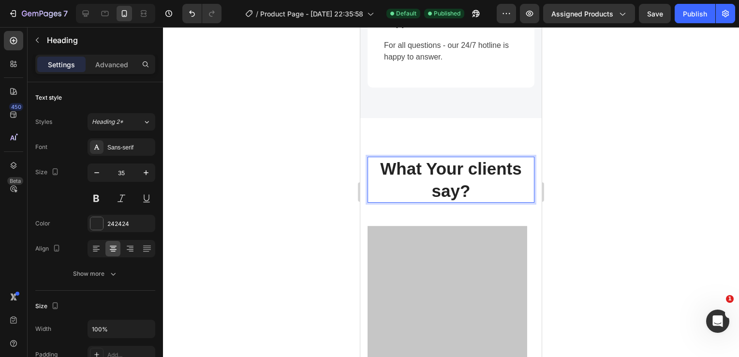
click at [470, 177] on p "What Your clients say?" at bounding box center [450, 180] width 165 height 44
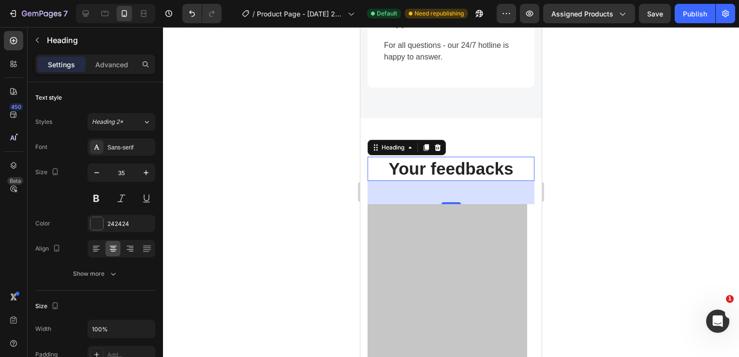
click at [285, 175] on div at bounding box center [451, 192] width 576 height 330
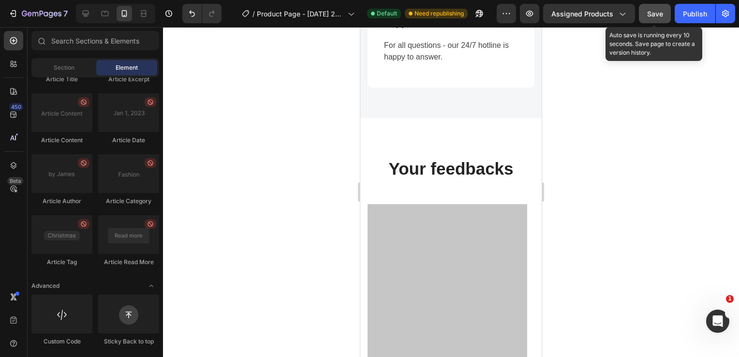
click at [650, 21] on button "Save" at bounding box center [655, 13] width 32 height 19
click at [663, 15] on span "Save" at bounding box center [655, 14] width 16 height 8
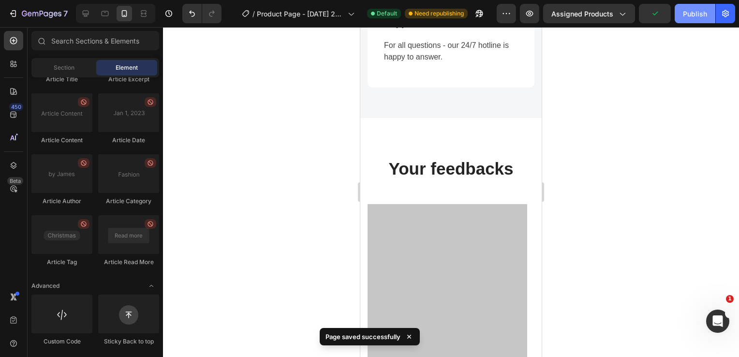
click at [692, 16] on div "Publish" at bounding box center [695, 14] width 24 height 10
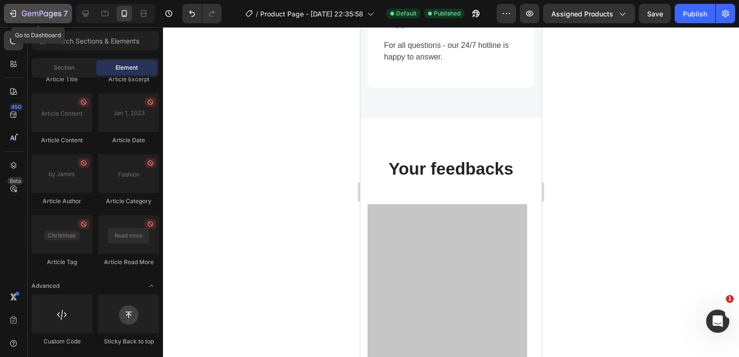
click at [10, 15] on icon "button" at bounding box center [13, 14] width 10 height 10
